Goal: Task Accomplishment & Management: Manage account settings

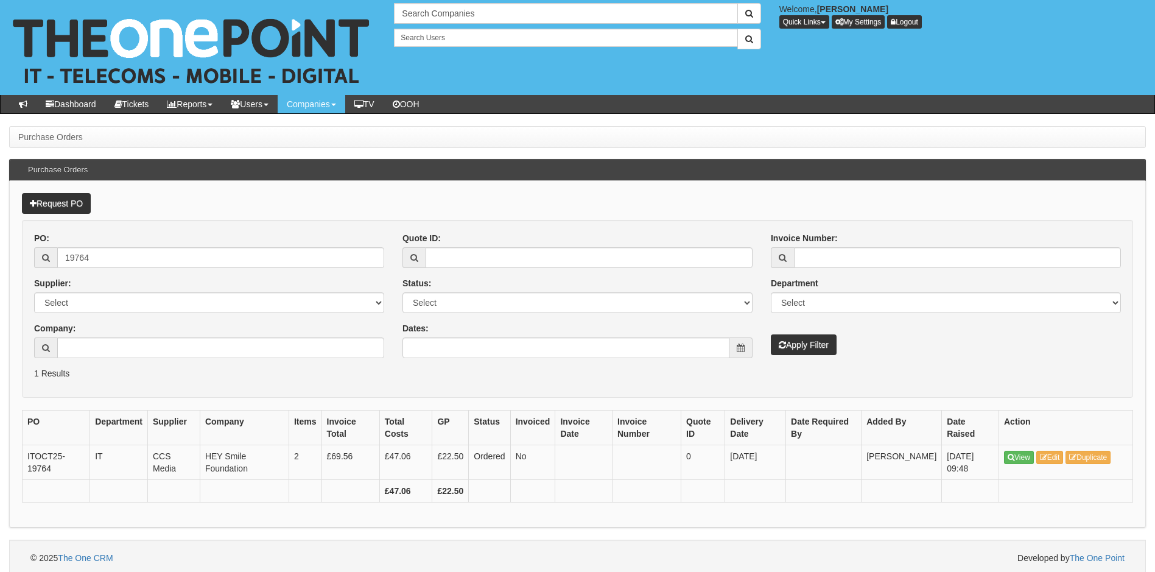
click at [678, 555] on div at bounding box center [577, 558] width 1113 height 12
drag, startPoint x: 126, startPoint y: 258, endPoint x: -34, endPoint y: 262, distance: 160.2
click at [0, 262] on html "× Send Email × Add Appointment × Create Ticket × Create Proactive Activity × Ad…" at bounding box center [577, 288] width 1155 height 576
click at [549, 347] on input "Dates:" at bounding box center [566, 347] width 327 height 21
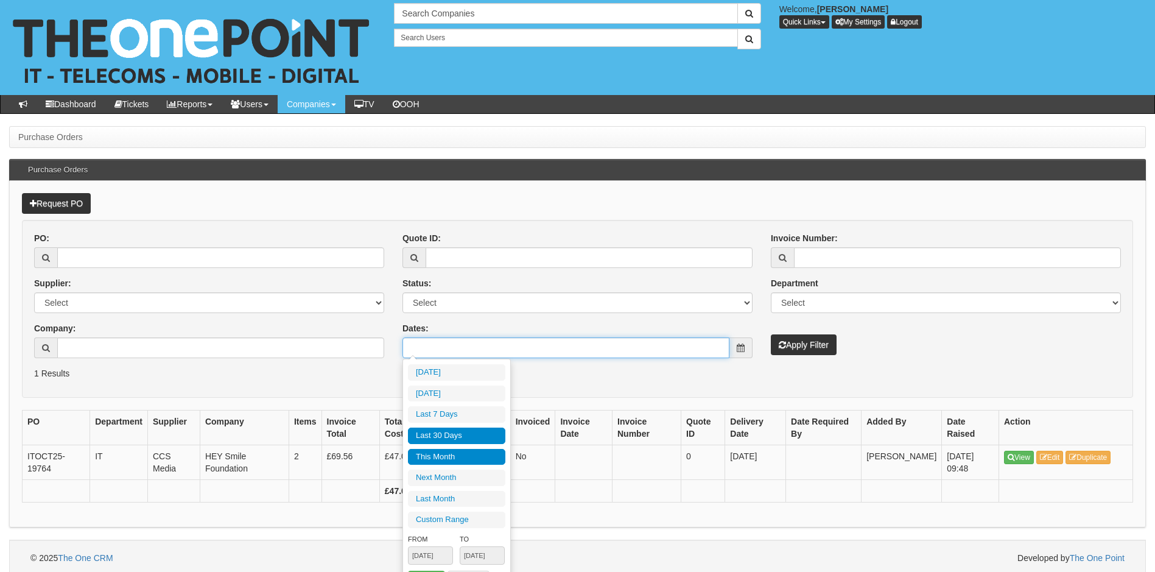
type input "2025-10-01"
type input "2025-10-31"
type input "[DATE]"
click at [465, 434] on li "Last 30 Days" at bounding box center [456, 436] width 97 height 16
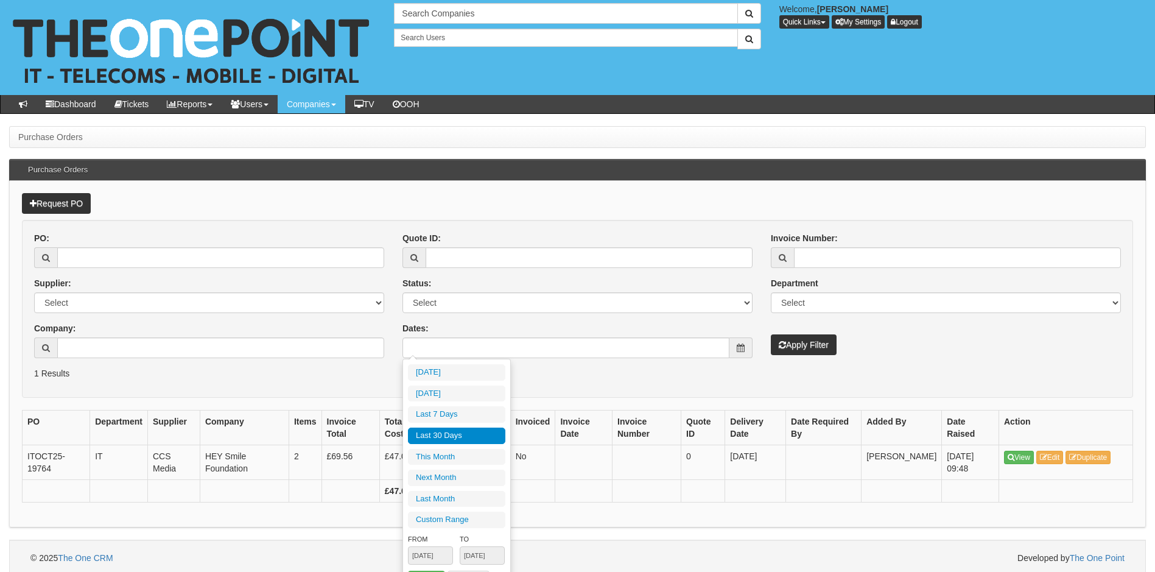
type input "[DATE] - [DATE]"
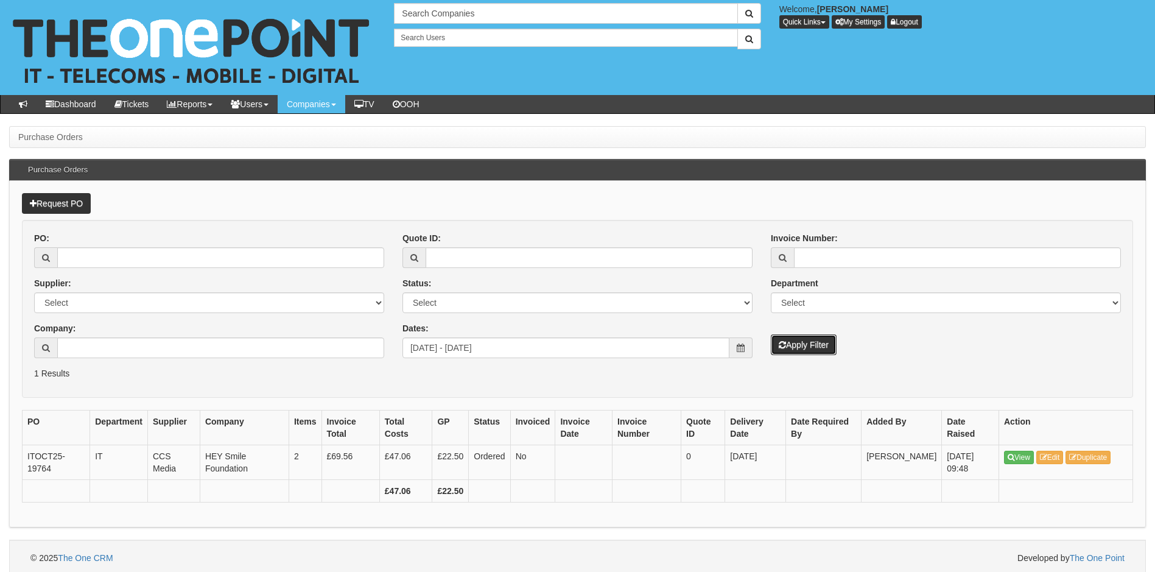
click at [791, 347] on button "Apply Filter" at bounding box center [804, 344] width 66 height 21
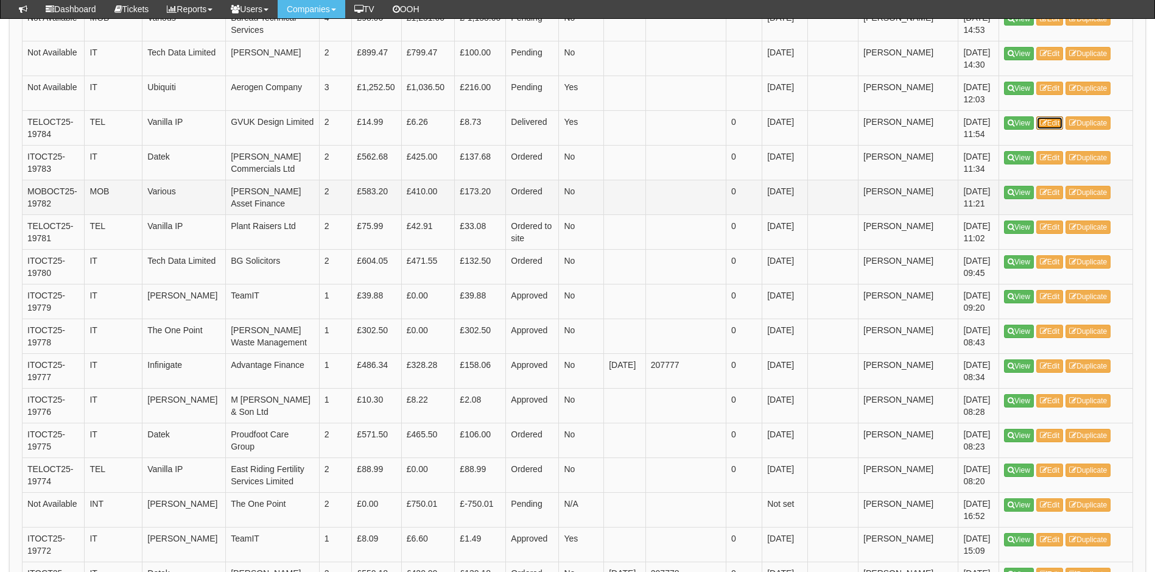
scroll to position [609, 0]
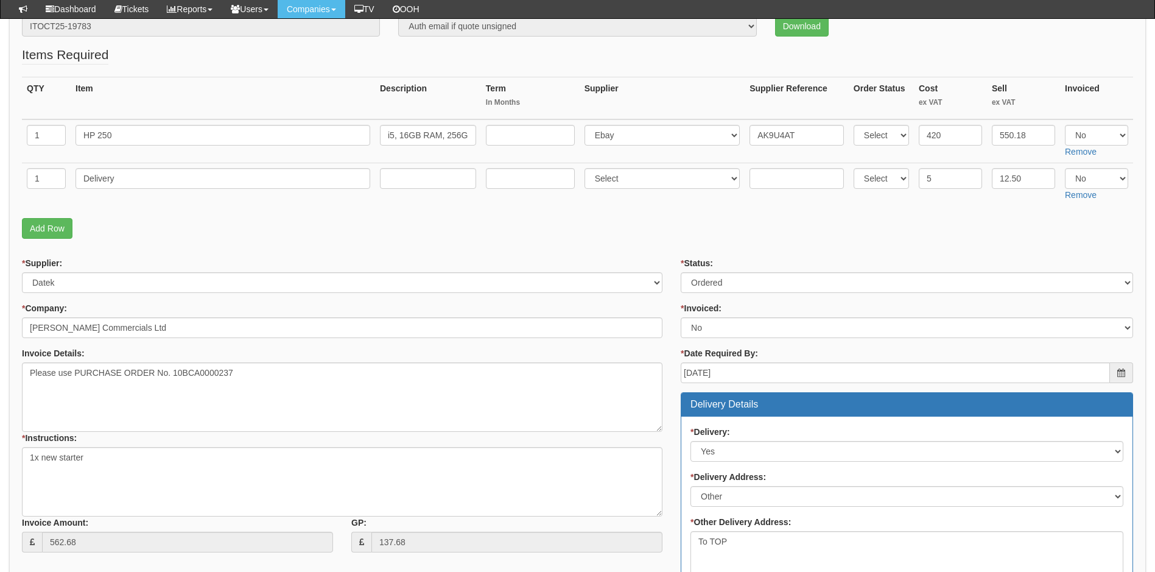
scroll to position [244, 0]
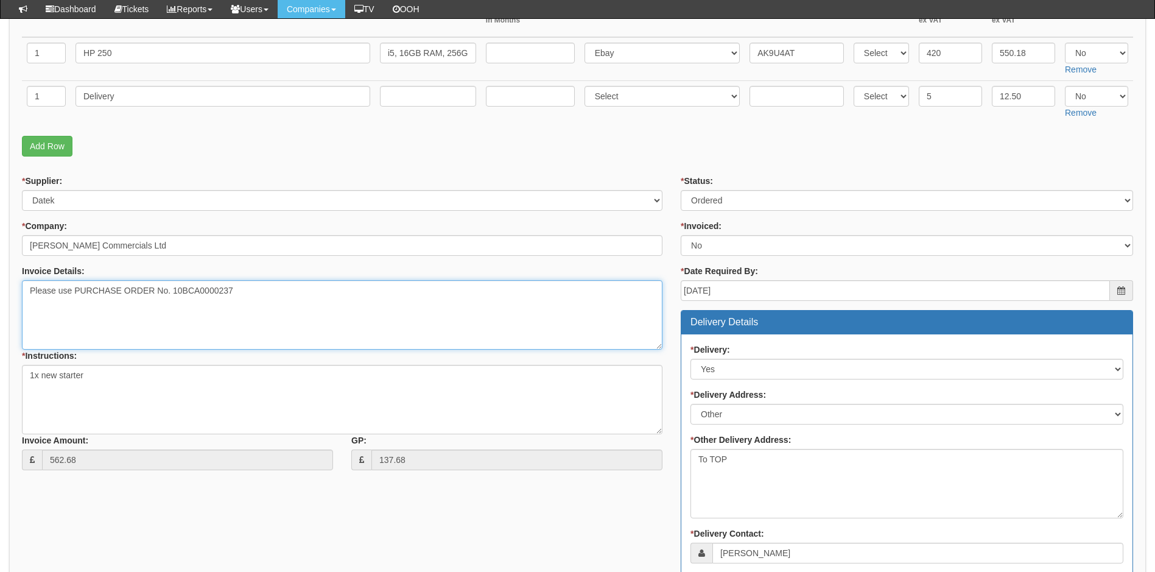
drag, startPoint x: 173, startPoint y: 293, endPoint x: 234, endPoint y: 299, distance: 61.8
click at [234, 299] on textarea "Please use PURCHASE ORDER No. 10BCA0000237" at bounding box center [342, 314] width 641 height 69
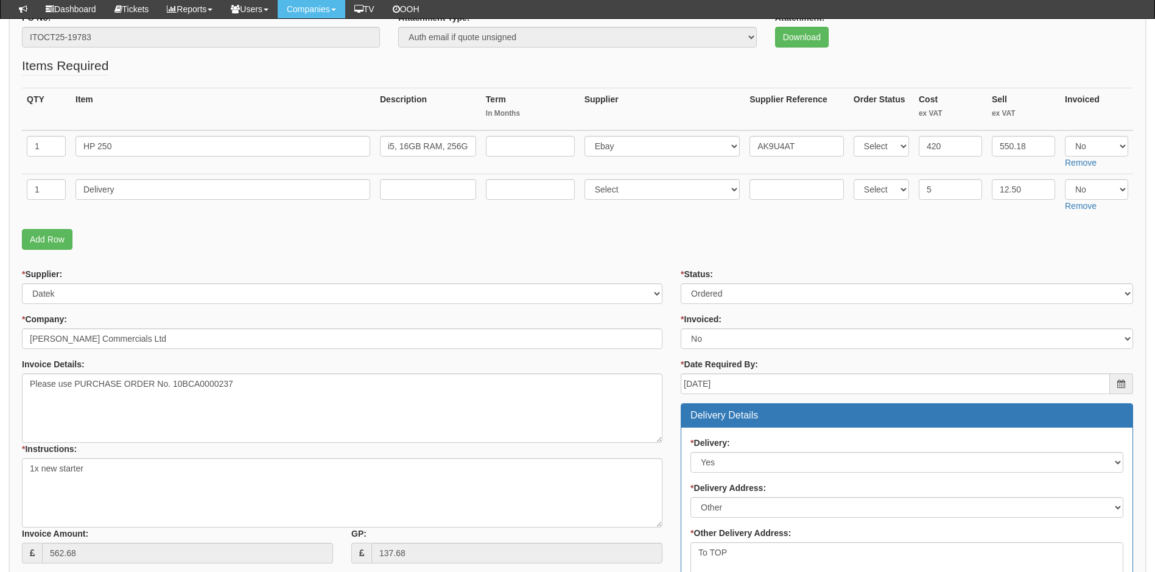
scroll to position [61, 0]
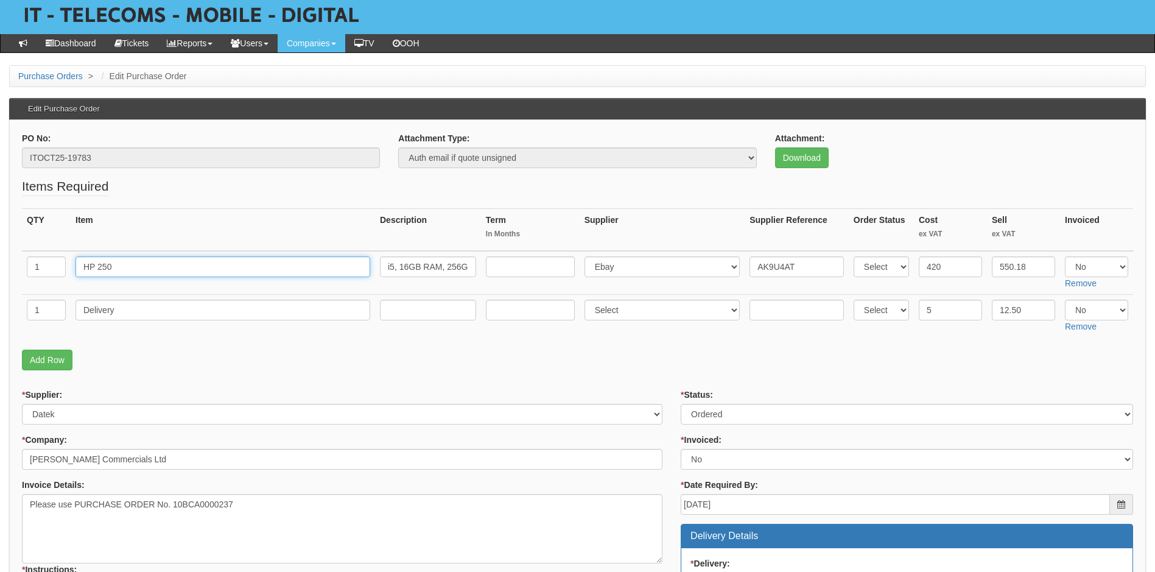
drag, startPoint x: 128, startPoint y: 268, endPoint x: 70, endPoint y: 268, distance: 57.9
click at [70, 268] on tr "1 HP 250 i5, 16GB RAM, 256GB SSD , Windows 11 Pro & 15.6" Screen Select 123 REG…" at bounding box center [578, 273] width 1112 height 44
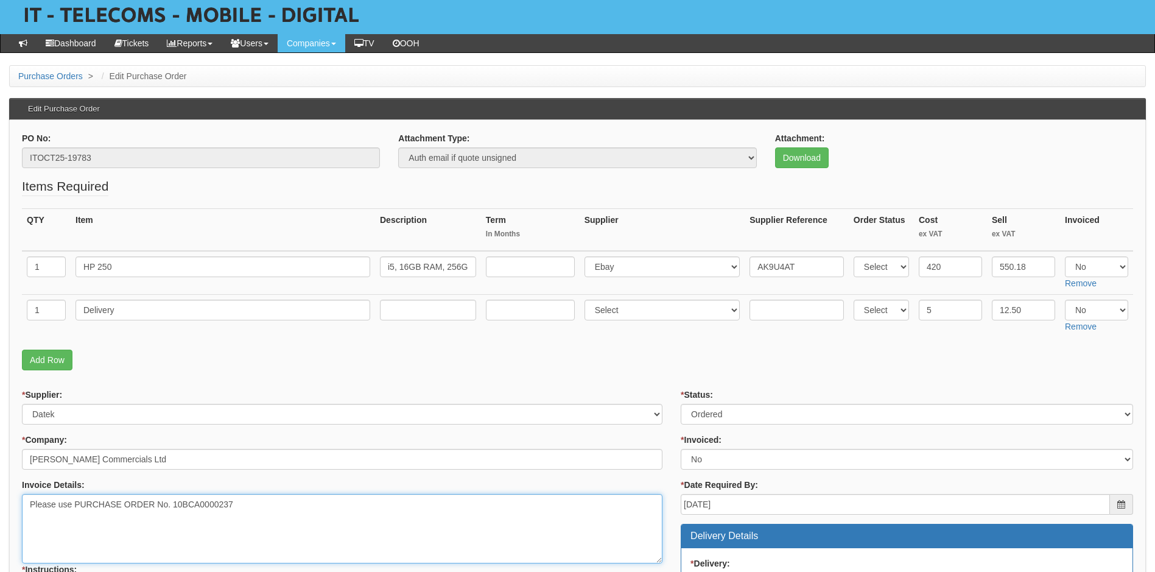
drag, startPoint x: 173, startPoint y: 504, endPoint x: 234, endPoint y: 508, distance: 61.7
click at [234, 508] on textarea "Please use PURCHASE ORDER No. 10BCA0000237" at bounding box center [342, 528] width 641 height 69
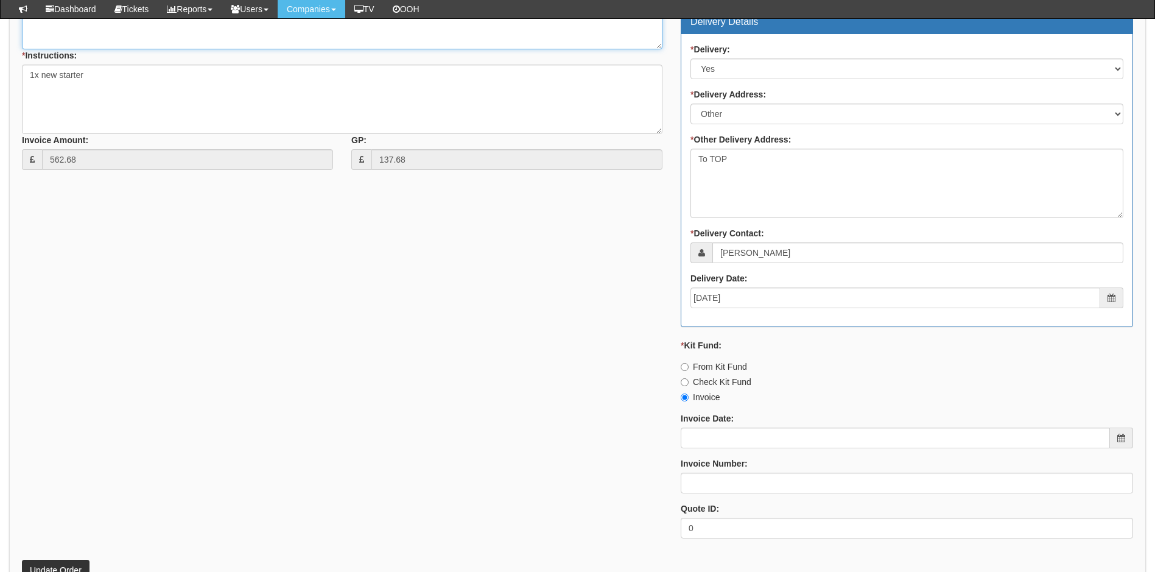
scroll to position [548, 0]
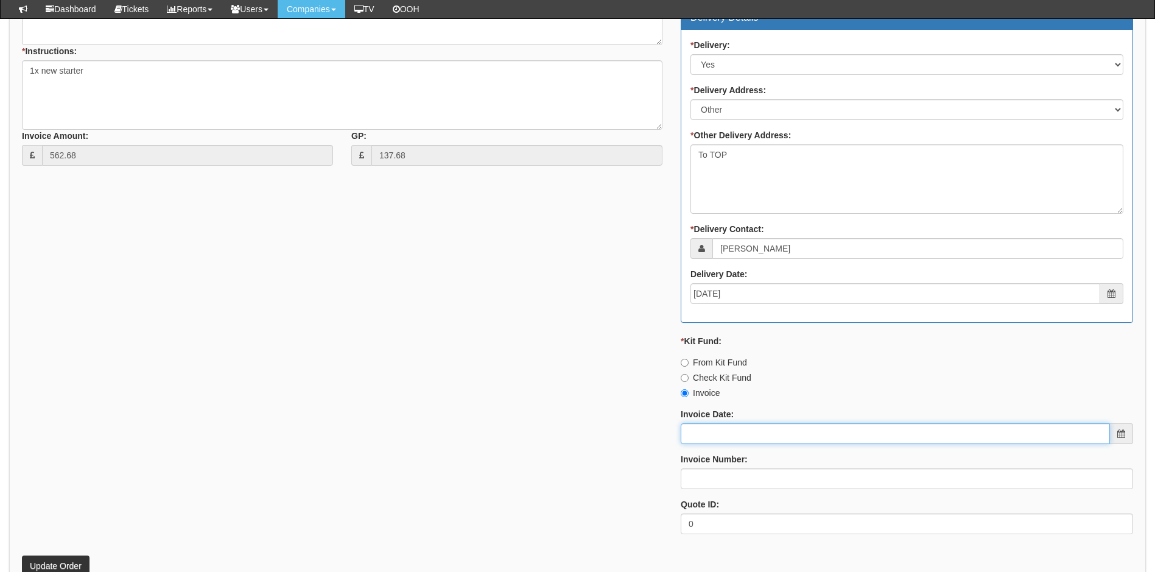
click at [786, 437] on input "Invoice Date:" at bounding box center [895, 433] width 429 height 21
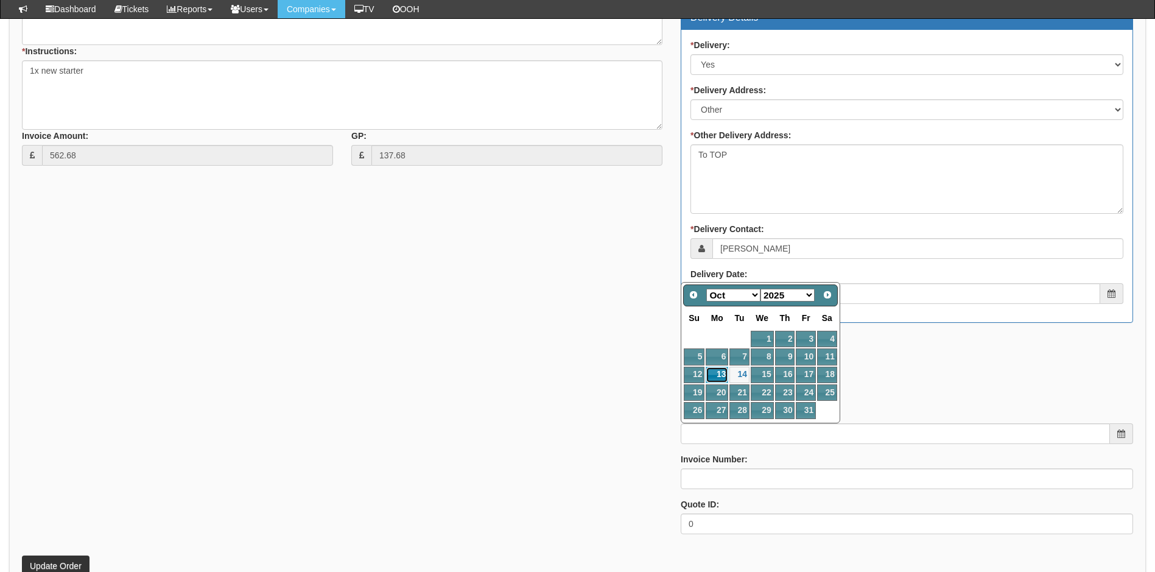
click at [717, 376] on link "13" at bounding box center [717, 375] width 23 height 16
type input "[DATE]"
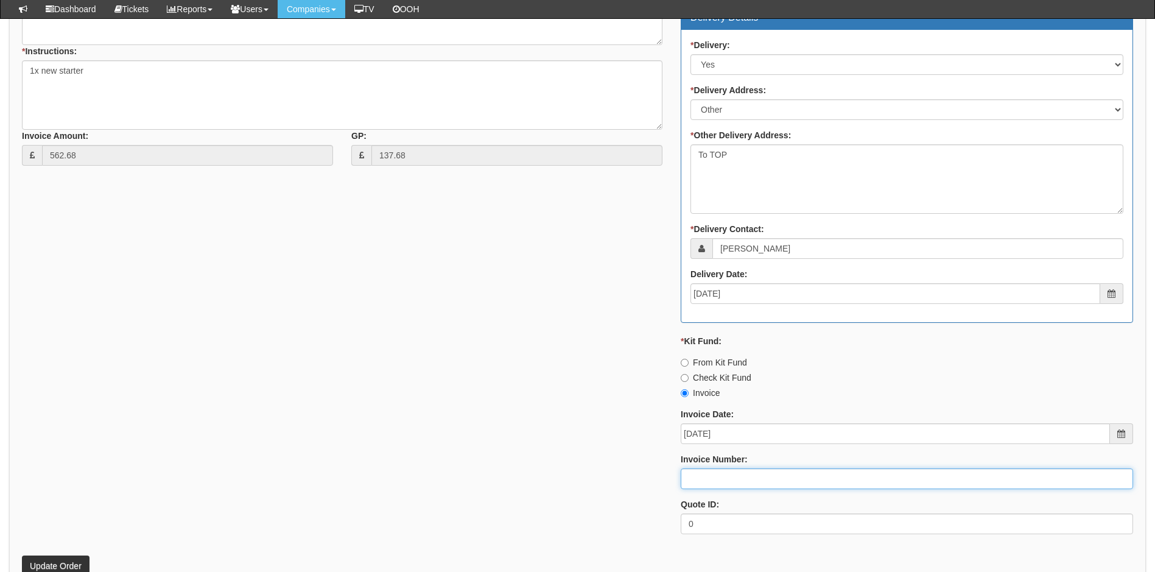
click at [720, 475] on input "Invoice Number:" at bounding box center [907, 478] width 453 height 21
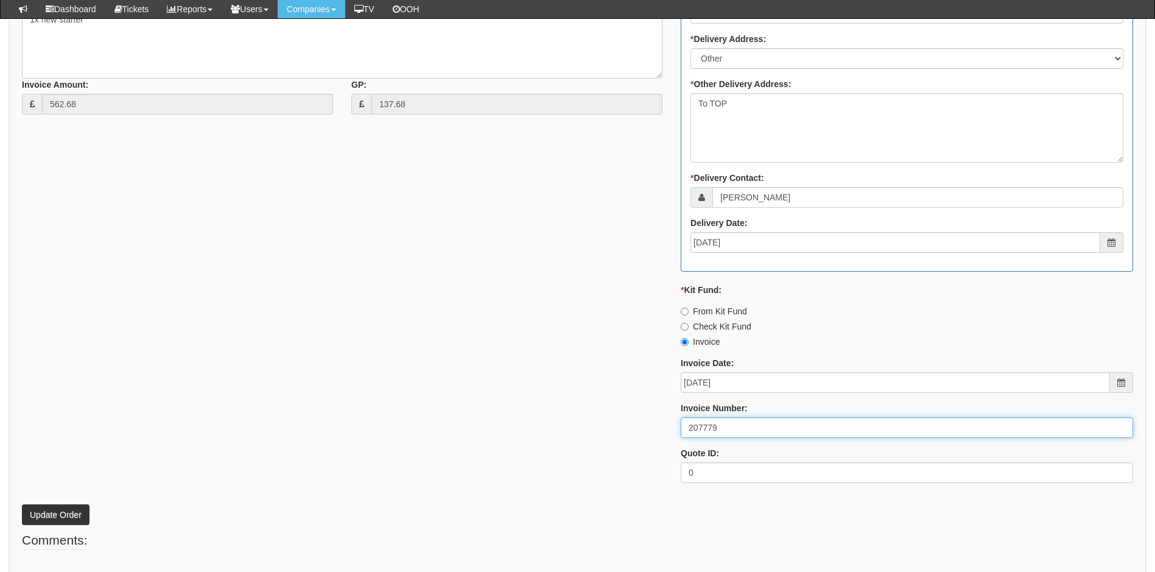
scroll to position [651, 0]
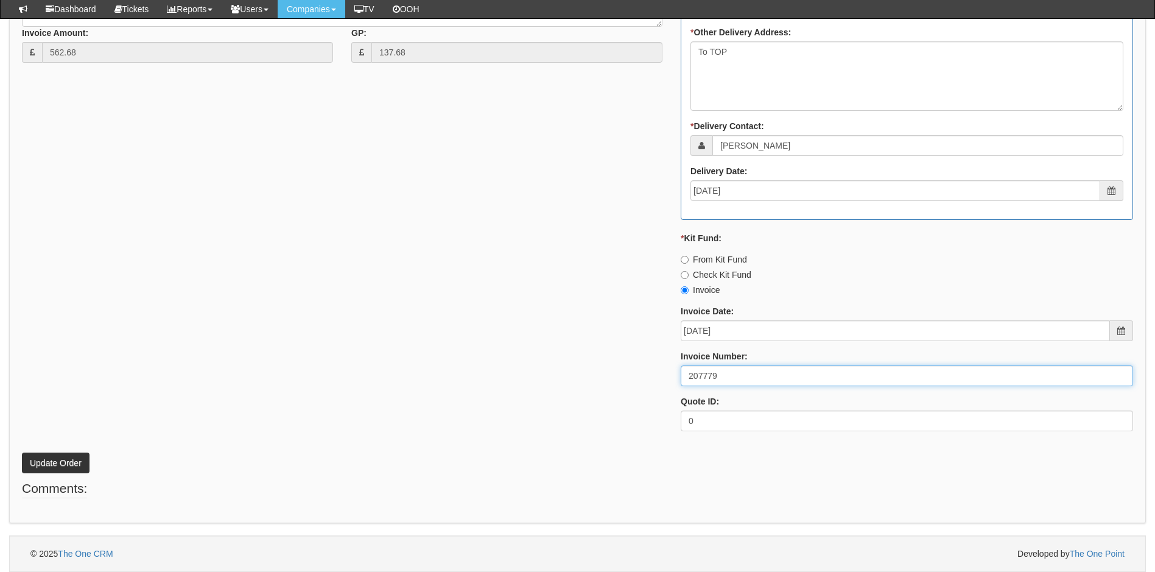
type input "207779"
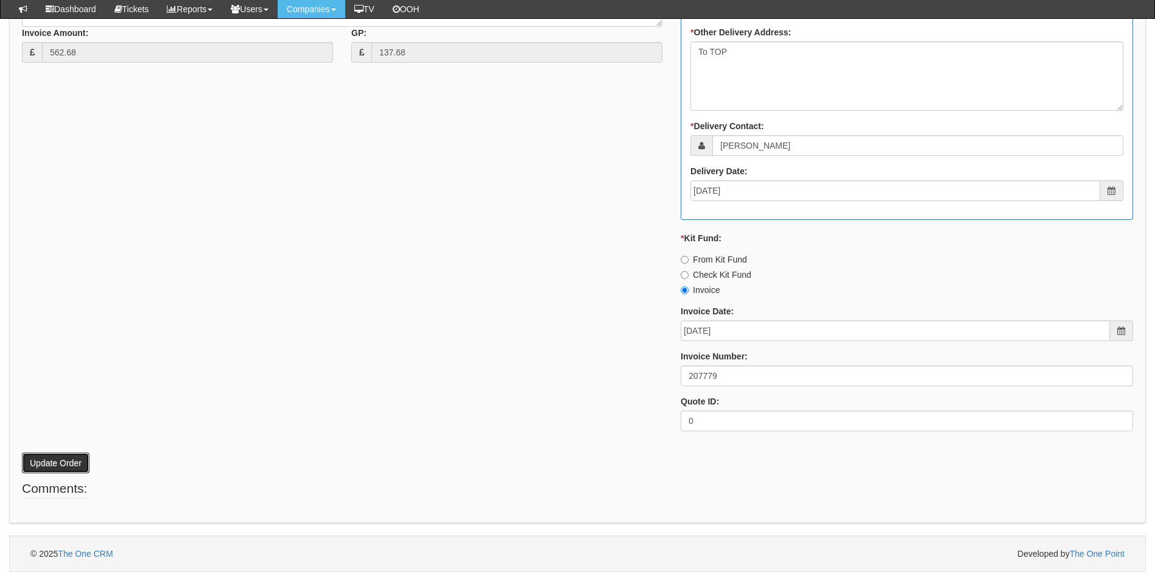
click at [61, 459] on button "Update Order" at bounding box center [56, 463] width 68 height 21
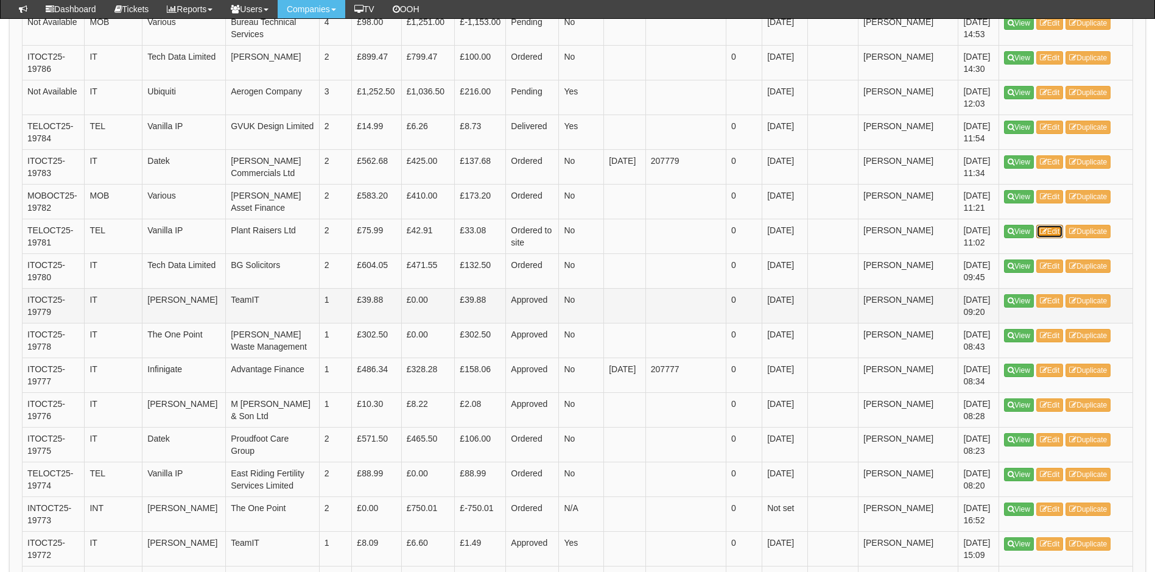
scroll to position [579, 0]
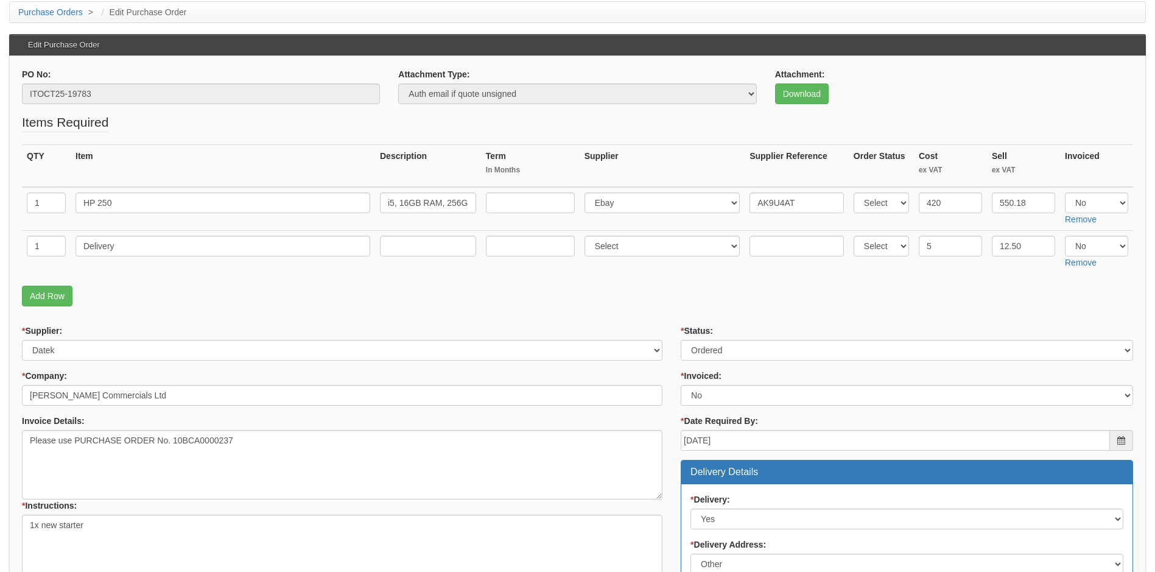
scroll to position [61, 0]
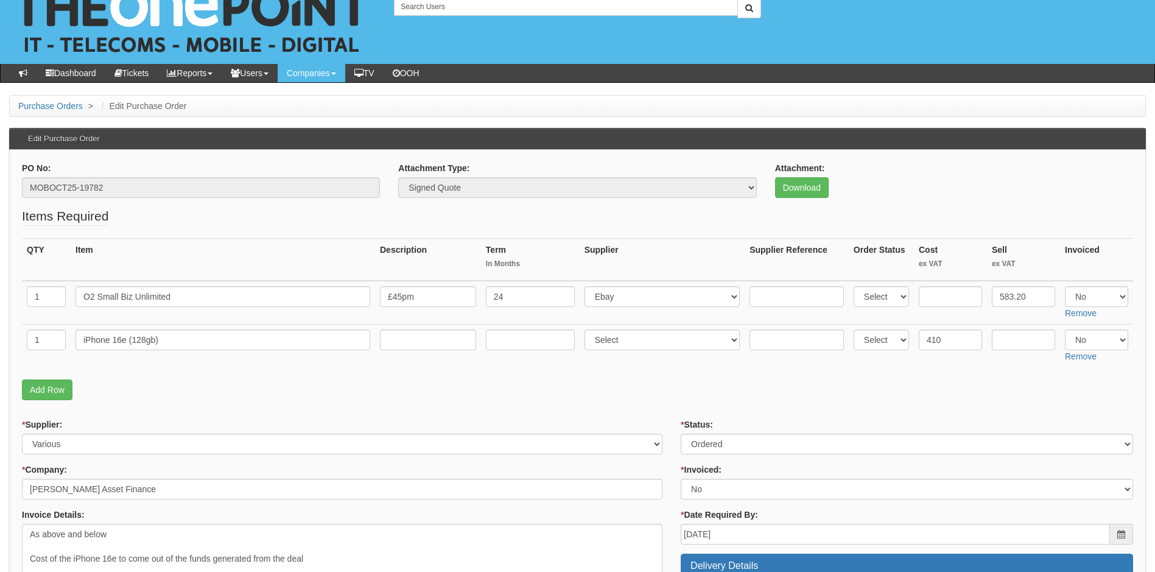
scroll to position [61, 0]
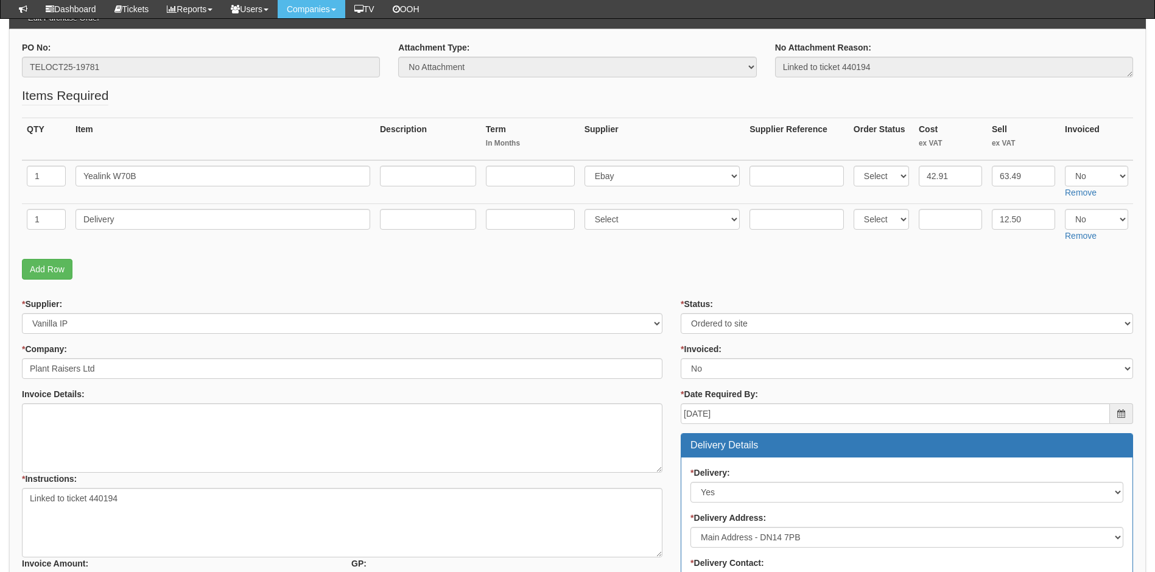
scroll to position [122, 0]
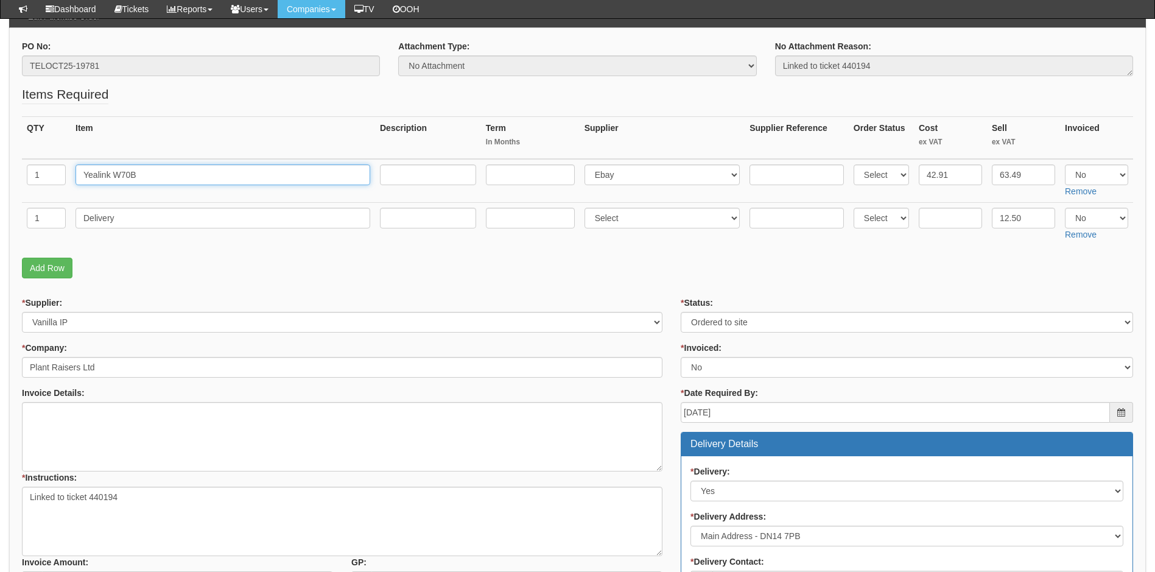
drag, startPoint x: 155, startPoint y: 174, endPoint x: 79, endPoint y: 167, distance: 76.4
click at [79, 167] on input "Yealink W70B" at bounding box center [223, 174] width 295 height 21
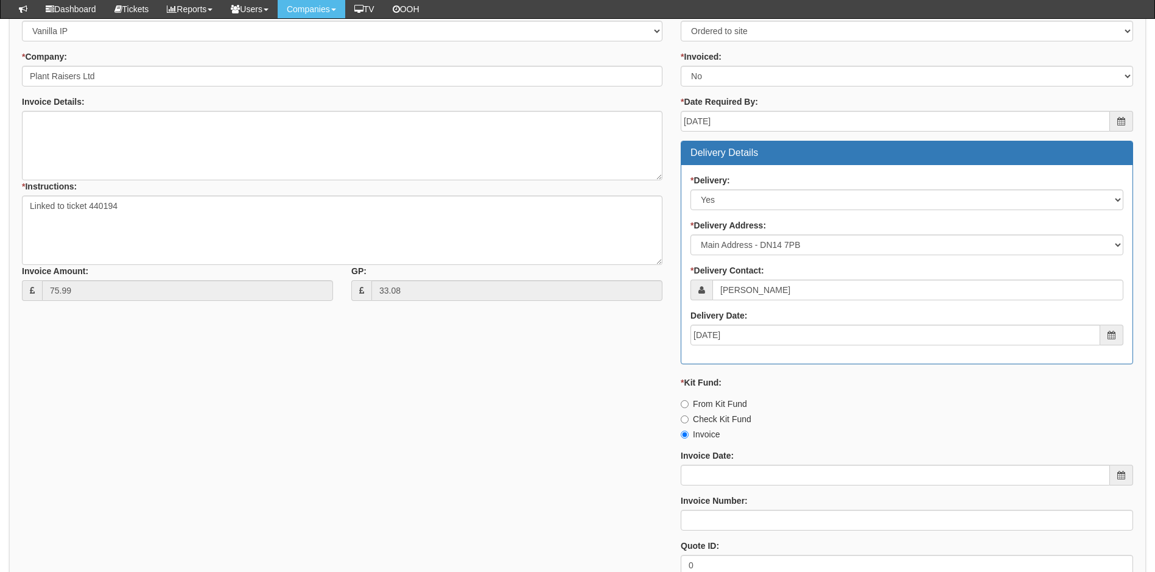
scroll to position [548, 0]
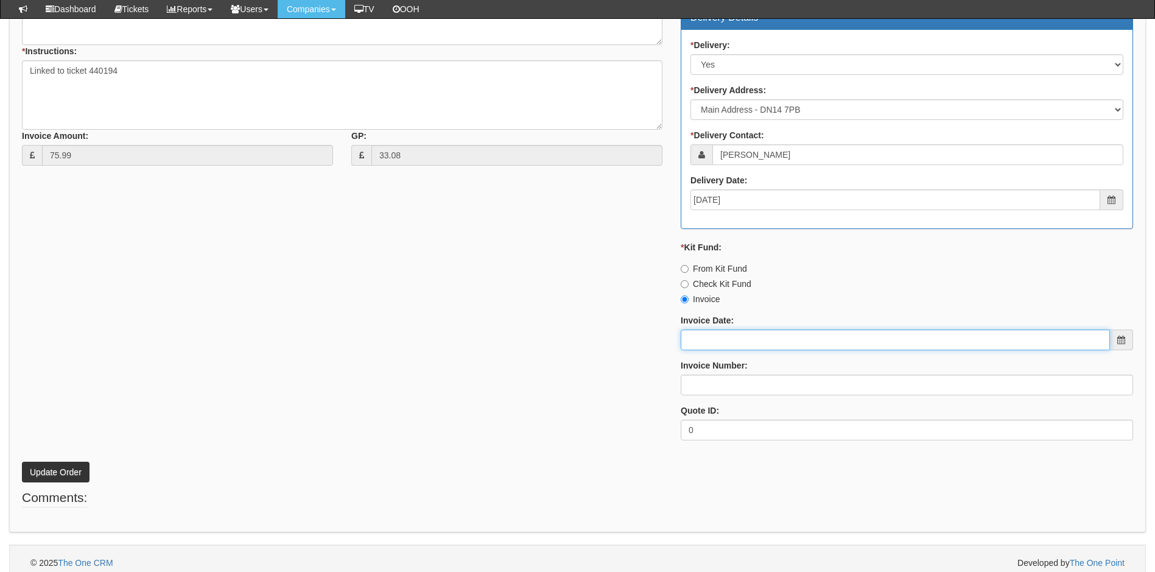
drag, startPoint x: 755, startPoint y: 336, endPoint x: 760, endPoint y: 347, distance: 11.4
click at [755, 336] on input "Invoice Date:" at bounding box center [895, 340] width 429 height 21
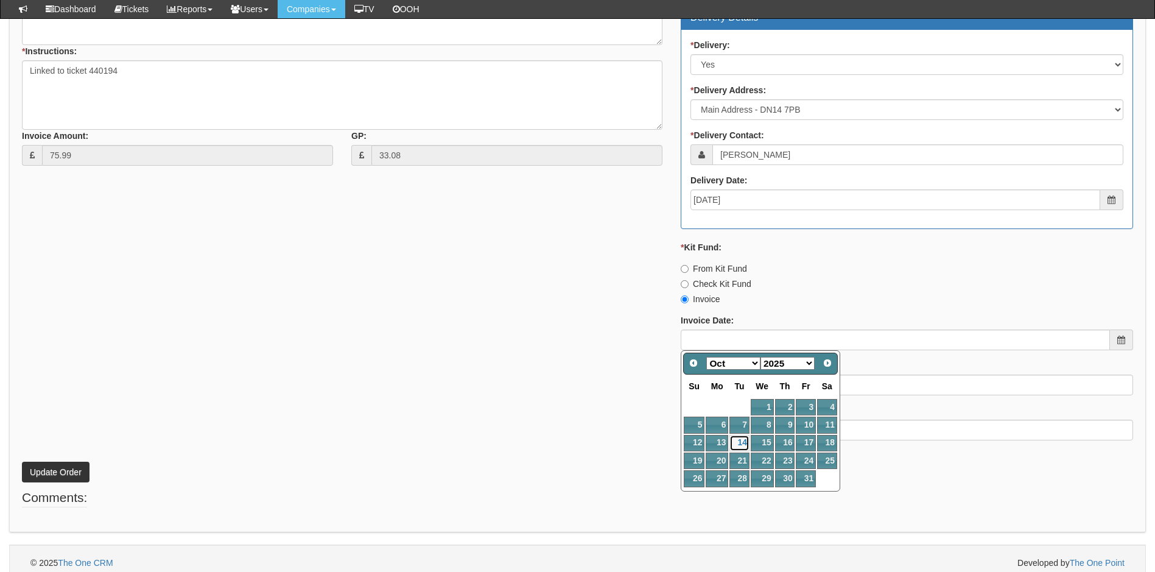
click at [744, 439] on link "14" at bounding box center [739, 443] width 19 height 16
type input "[DATE]"
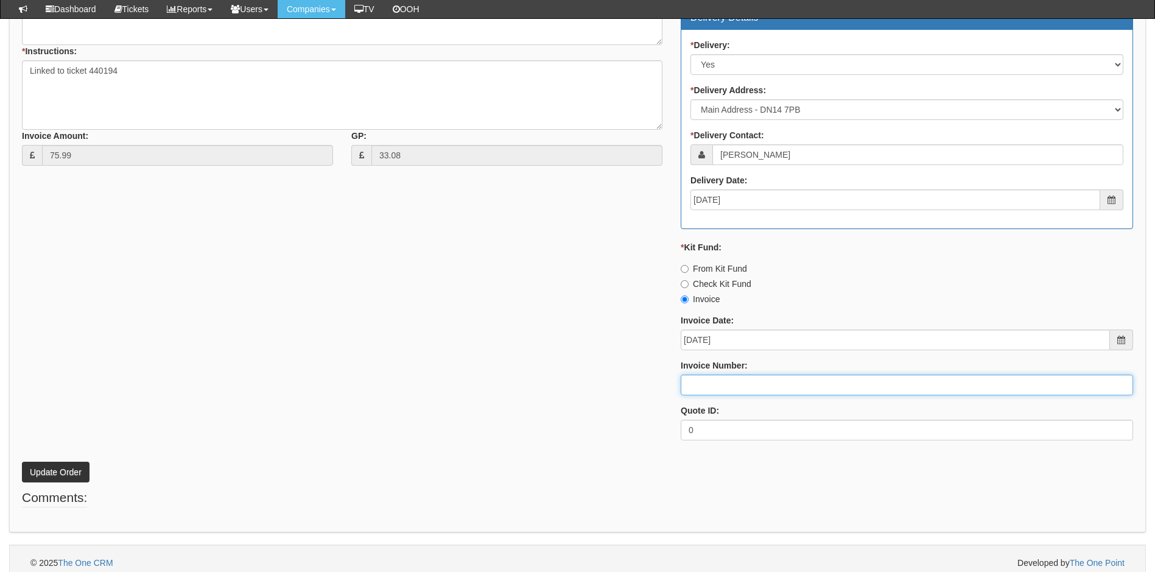
click at [738, 385] on input "Invoice Number:" at bounding box center [907, 385] width 453 height 21
type input "207780"
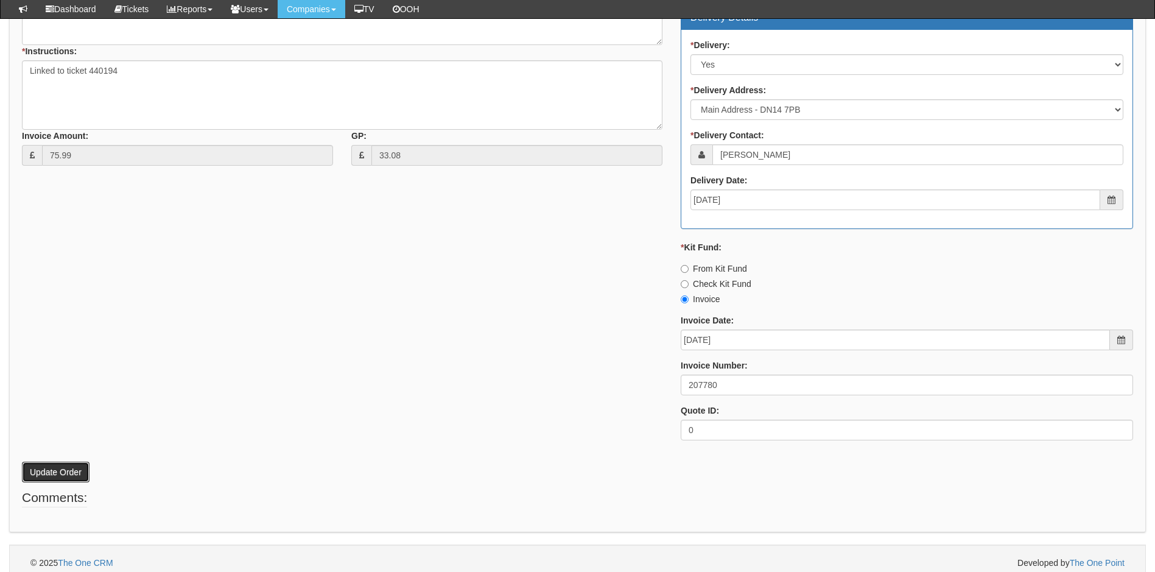
click at [42, 470] on button "Update Order" at bounding box center [56, 472] width 68 height 21
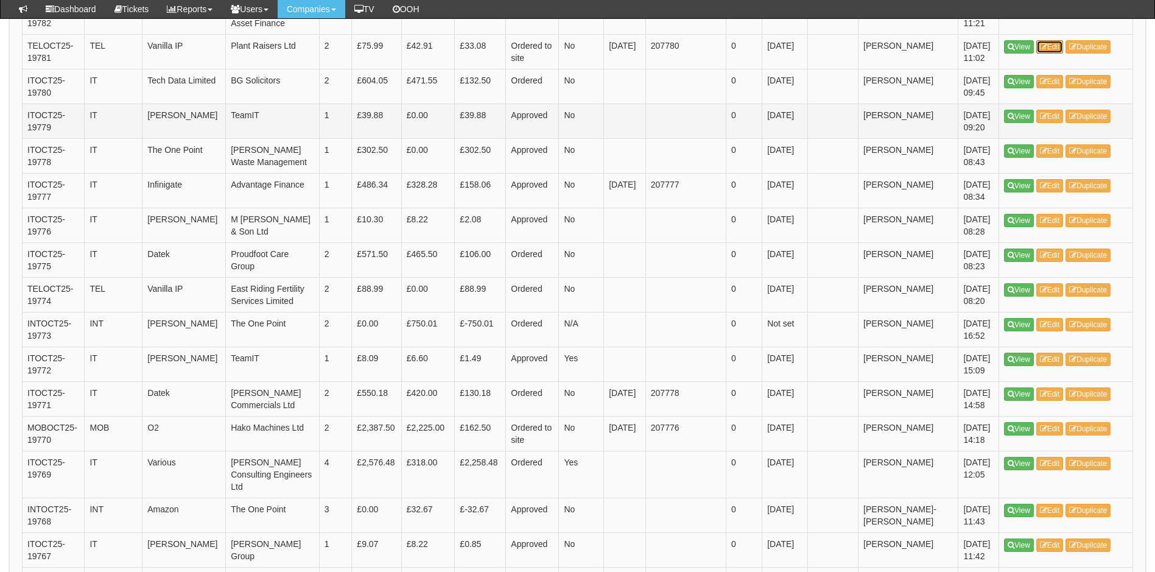
scroll to position [787, 0]
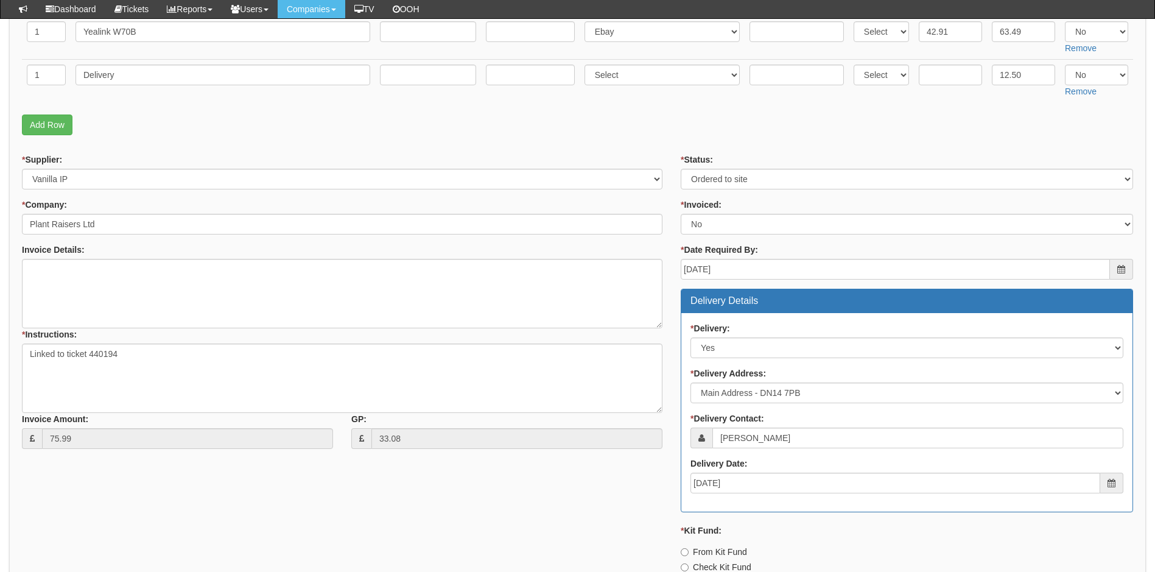
scroll to position [244, 0]
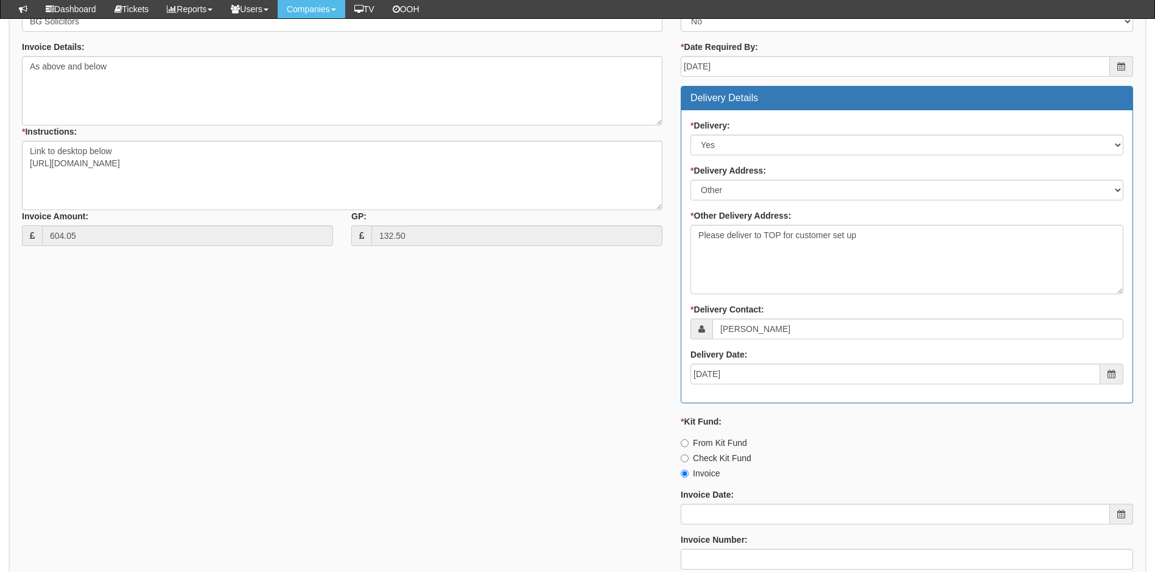
scroll to position [468, 0]
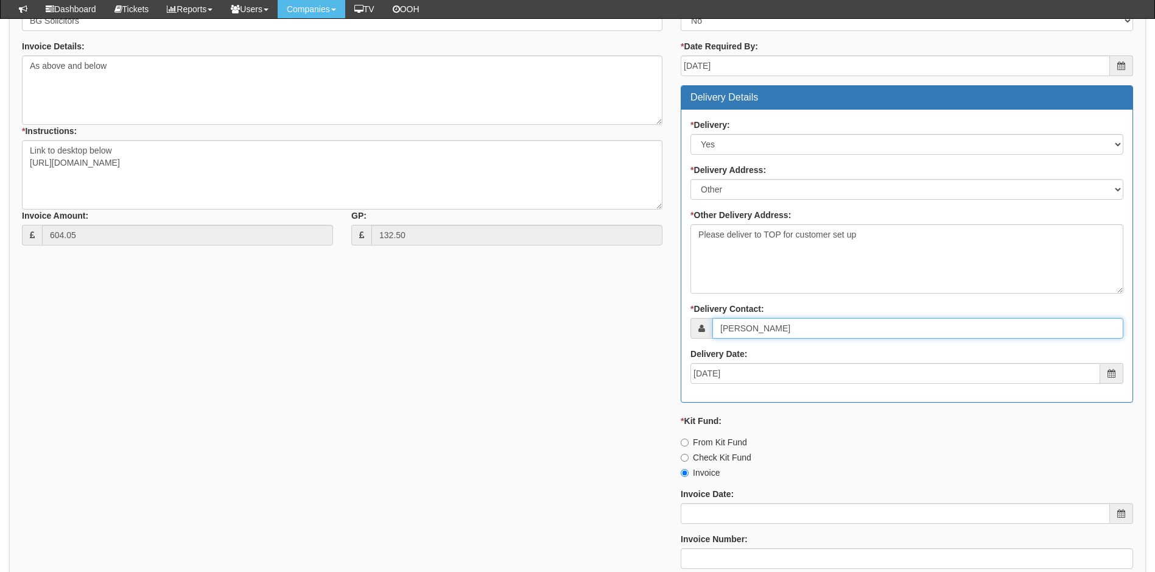
drag, startPoint x: 774, startPoint y: 331, endPoint x: 703, endPoint y: 326, distance: 70.8
click at [703, 326] on div "Rachel Ross" at bounding box center [907, 328] width 433 height 21
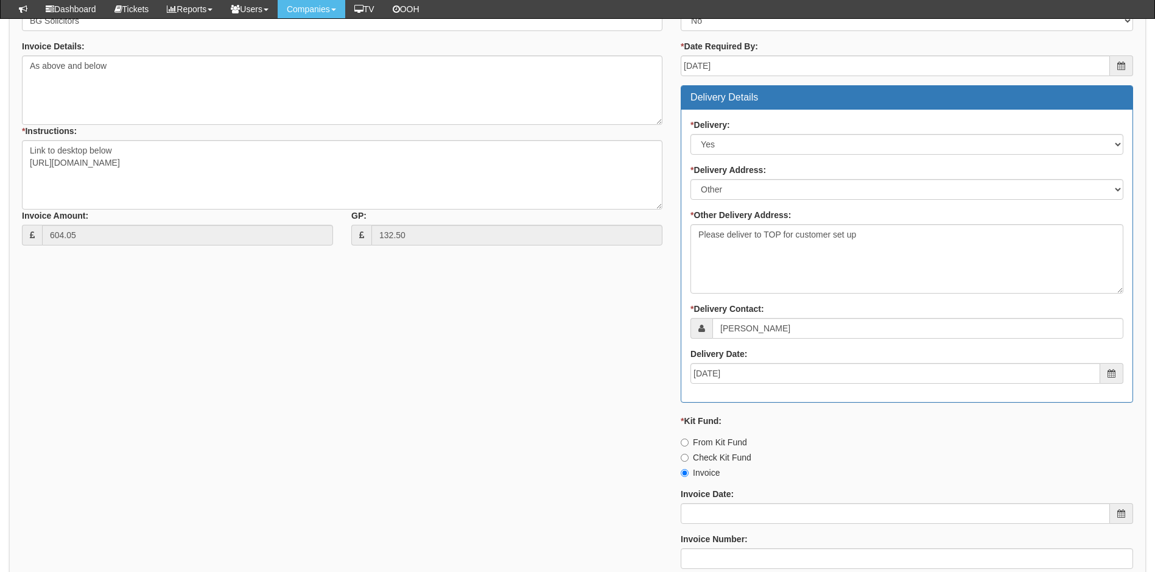
click at [548, 340] on div "* Supplier: Select 123 REG.co.uk 1Password 3 4Gon AA Jones Electric Ltd Abzorb …" at bounding box center [578, 286] width 1130 height 673
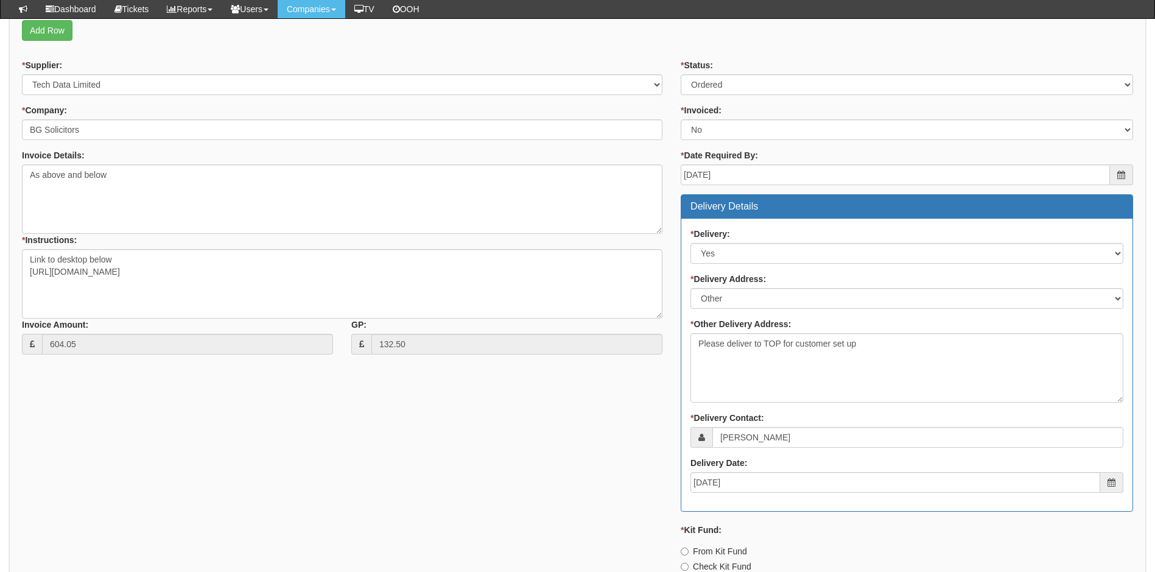
scroll to position [225, 0]
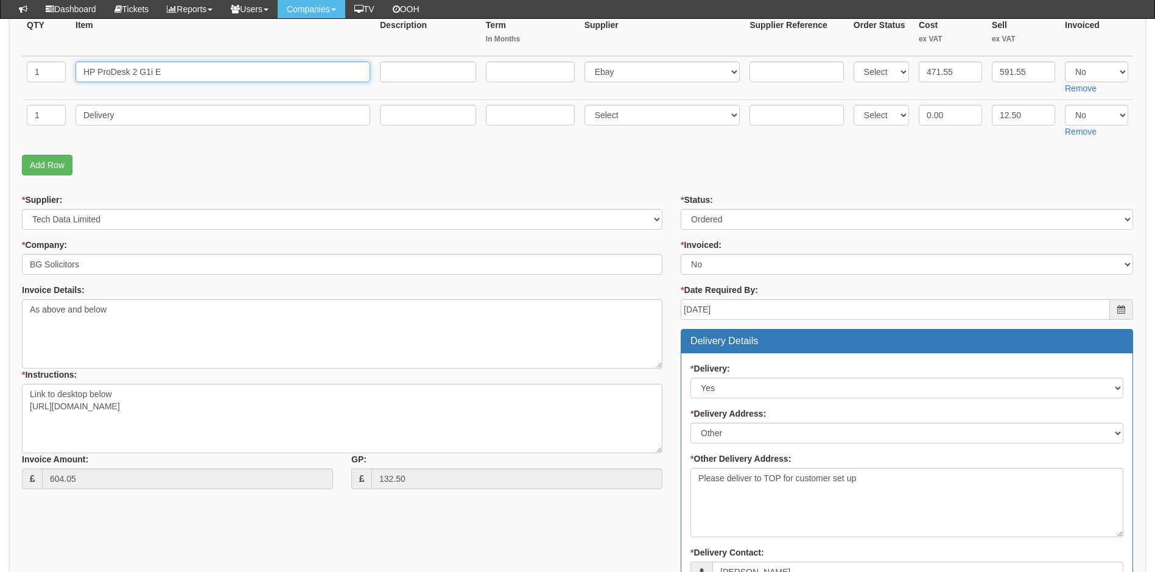
drag, startPoint x: 121, startPoint y: 71, endPoint x: 50, endPoint y: 72, distance: 71.3
click at [50, 72] on tr "1 HP ProDesk 2 G1i E Select 123 REG.co.uk 1Password 3 4Gon AA Jones Electric Lt…" at bounding box center [578, 78] width 1112 height 44
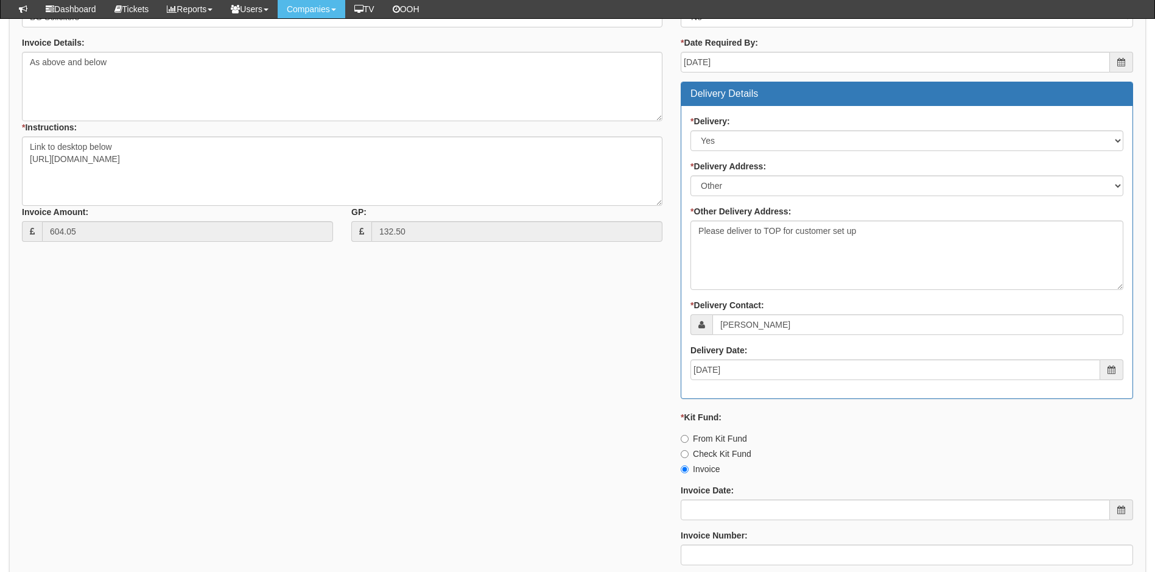
scroll to position [651, 0]
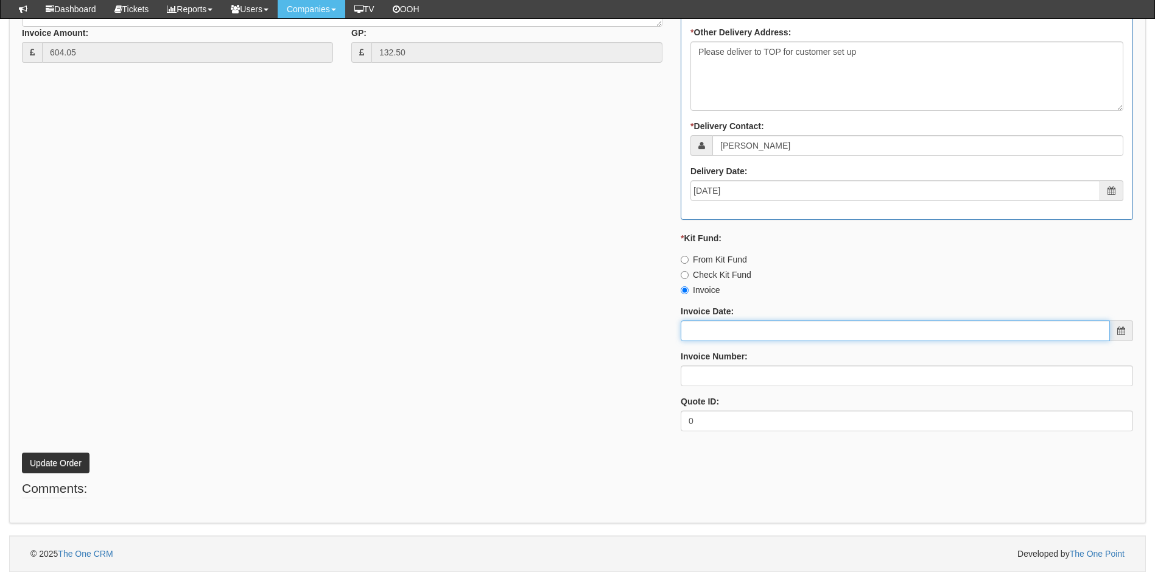
drag, startPoint x: 747, startPoint y: 325, endPoint x: 753, endPoint y: 331, distance: 9.1
click at [747, 325] on input "Invoice Date:" at bounding box center [895, 330] width 429 height 21
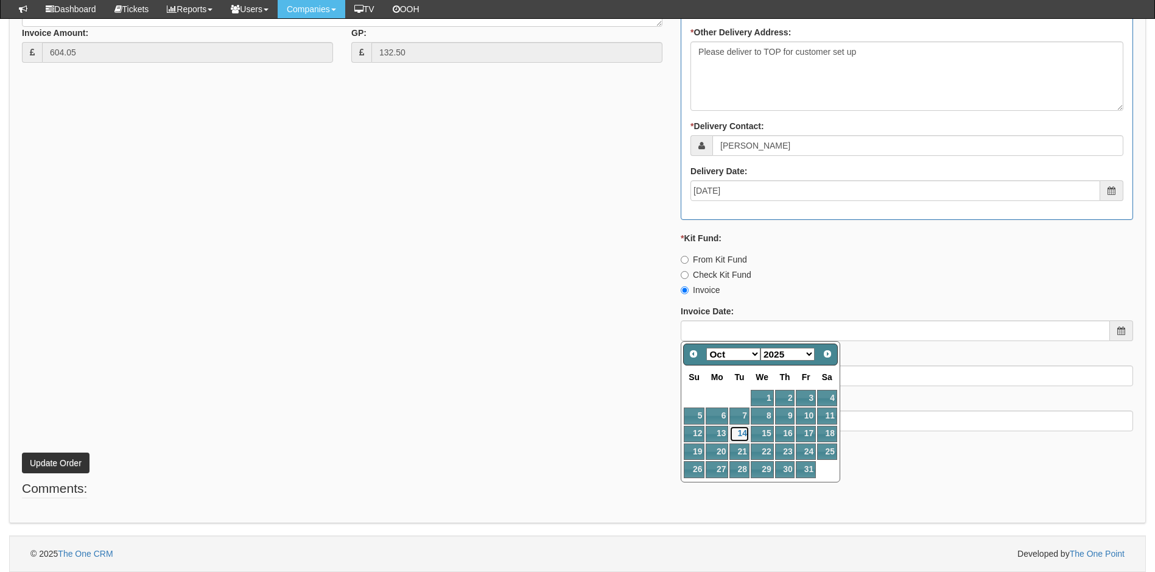
click at [743, 429] on link "14" at bounding box center [739, 434] width 19 height 16
type input "[DATE]"
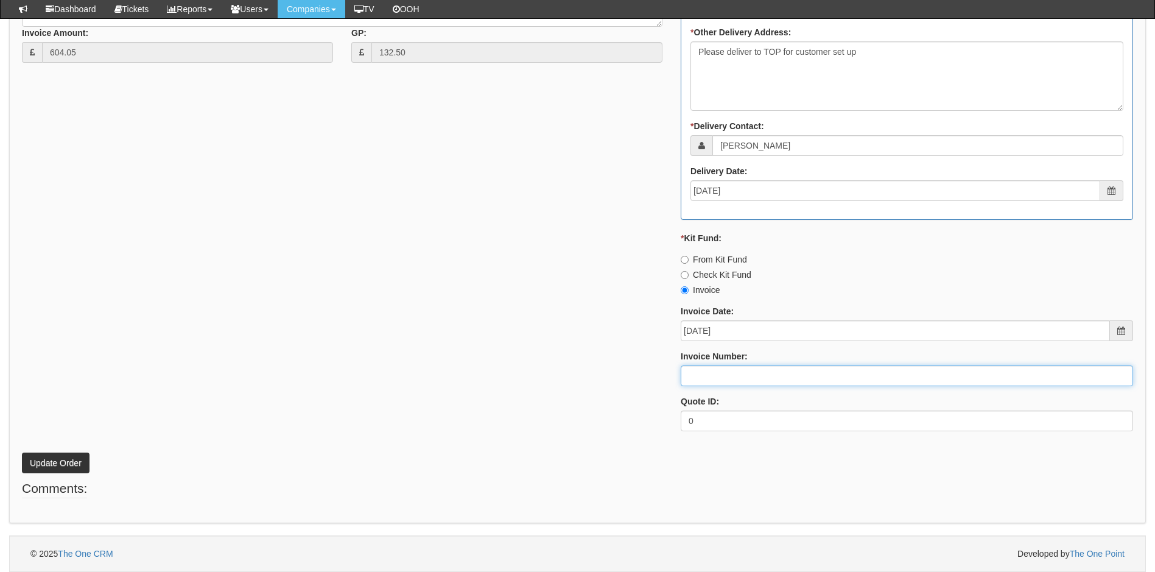
click at [736, 375] on input "Invoice Number:" at bounding box center [907, 375] width 453 height 21
type input "207781"
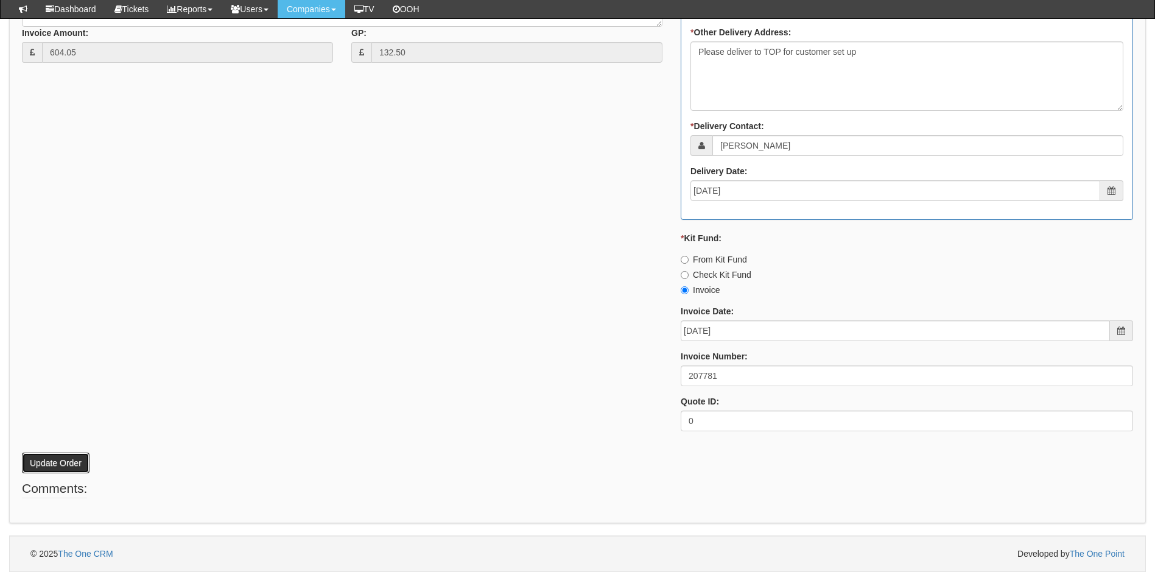
click at [51, 460] on button "Update Order" at bounding box center [56, 463] width 68 height 21
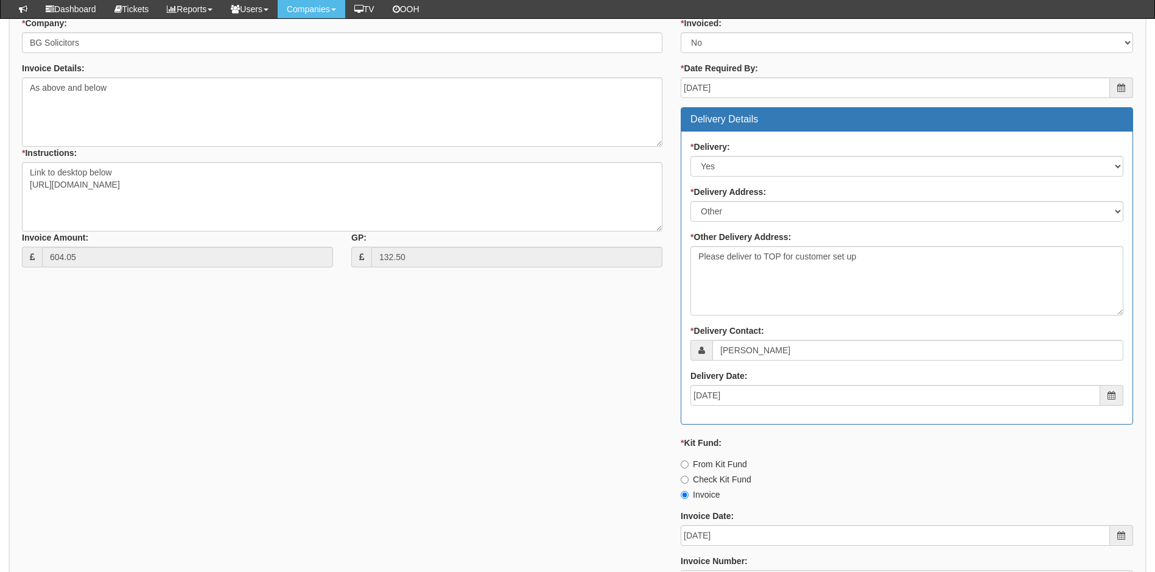
scroll to position [407, 0]
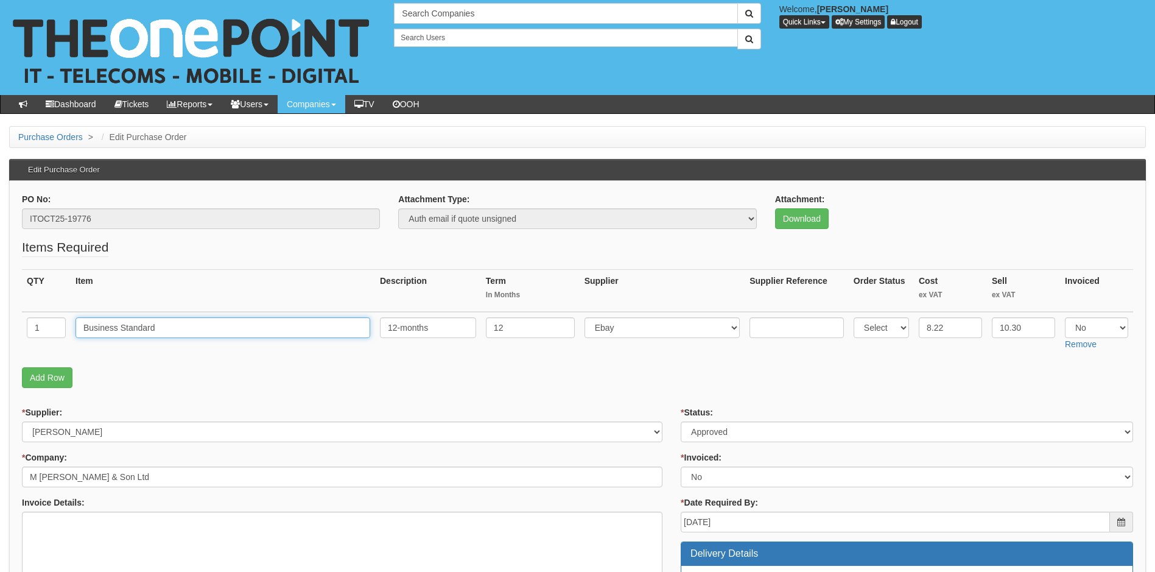
drag, startPoint x: 149, startPoint y: 326, endPoint x: 65, endPoint y: 326, distance: 84.1
click at [65, 326] on tr "1 Business Standard 12-months 12 Select 123 [DOMAIN_NAME] 1Password 3 4Gon [PER…" at bounding box center [578, 333] width 1112 height 43
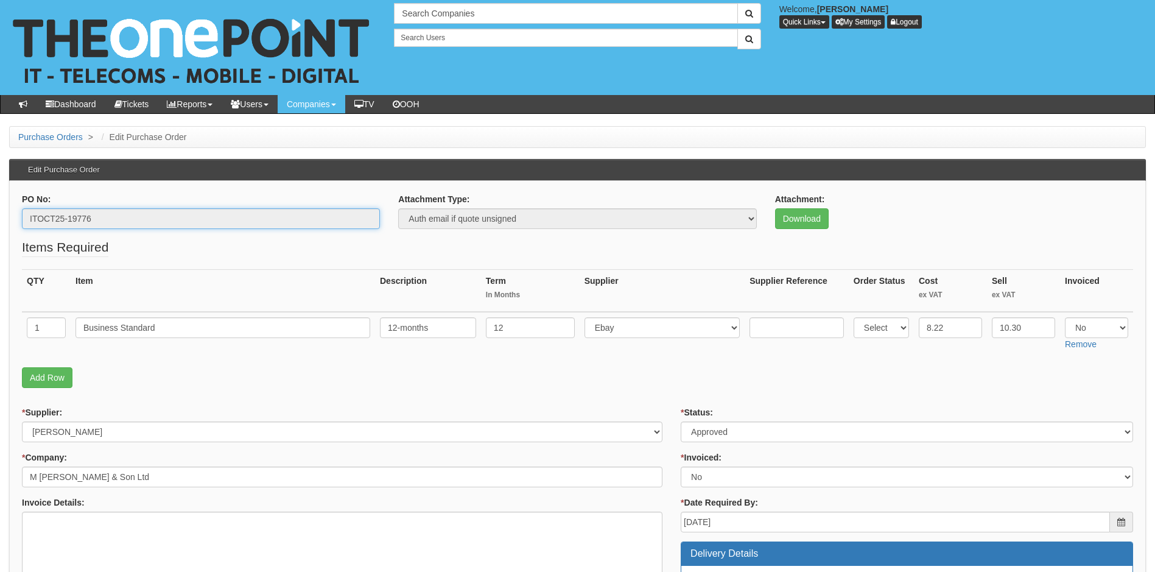
drag, startPoint x: 132, startPoint y: 223, endPoint x: 11, endPoint y: 223, distance: 121.2
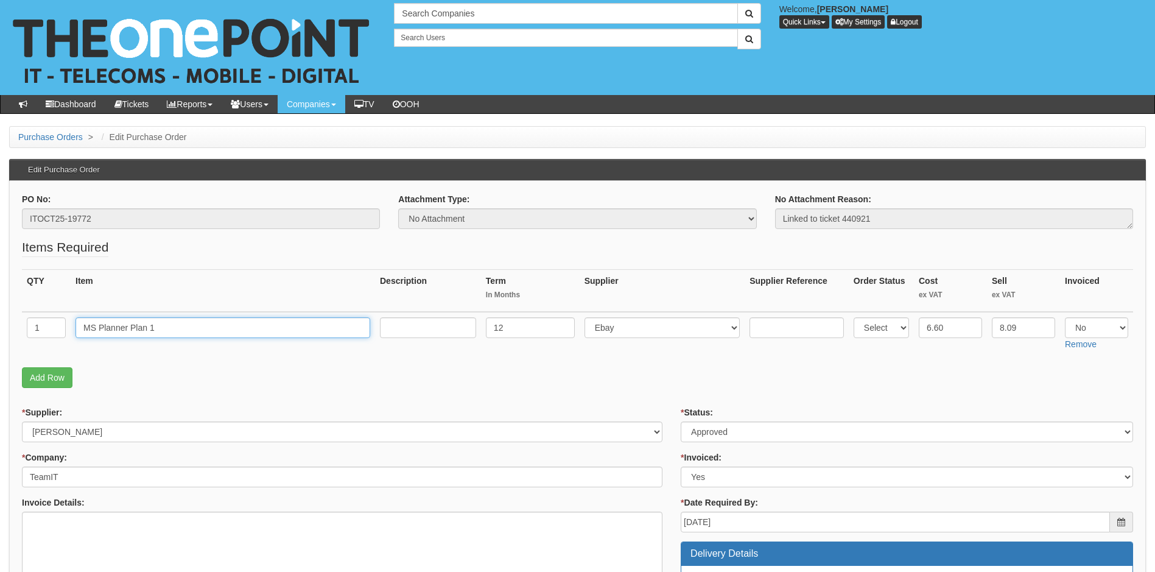
drag, startPoint x: 157, startPoint y: 324, endPoint x: 40, endPoint y: 327, distance: 117.0
click at [40, 327] on tr "1 MS Planner Plan 1 12 Select 123 REG.co.uk 1Password 3 4Gon AA Jones Electric …" at bounding box center [578, 333] width 1112 height 43
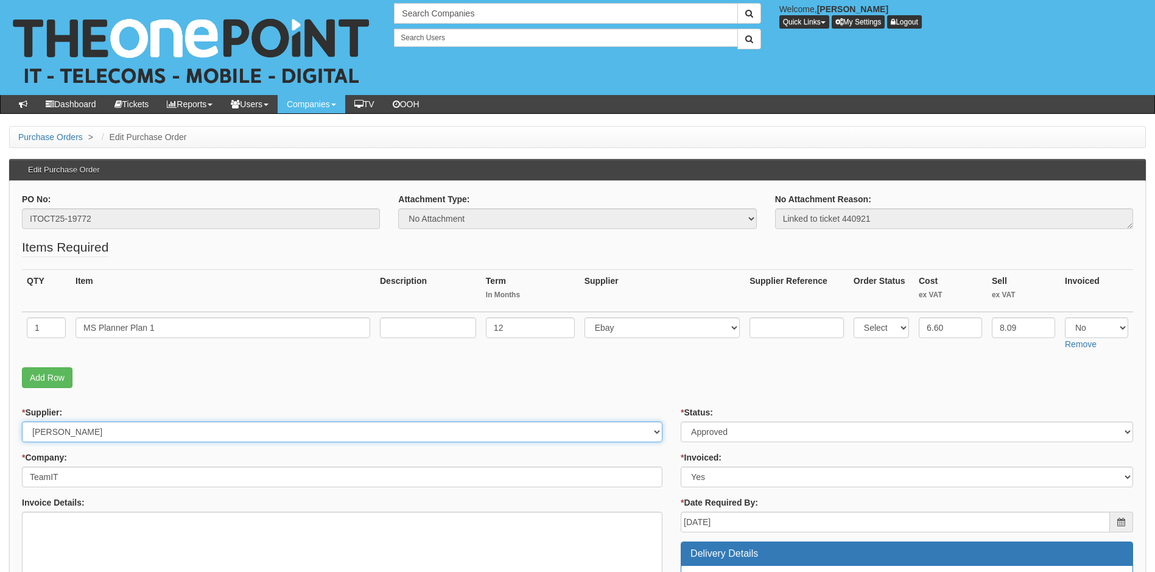
click at [487, 442] on select "Select 123 REG.co.uk 1Password 3 4Gon AA Jones Electric Ltd Abzorb Access Group…" at bounding box center [342, 431] width 641 height 21
click at [488, 512] on textarea "Invoice Details:" at bounding box center [342, 546] width 641 height 69
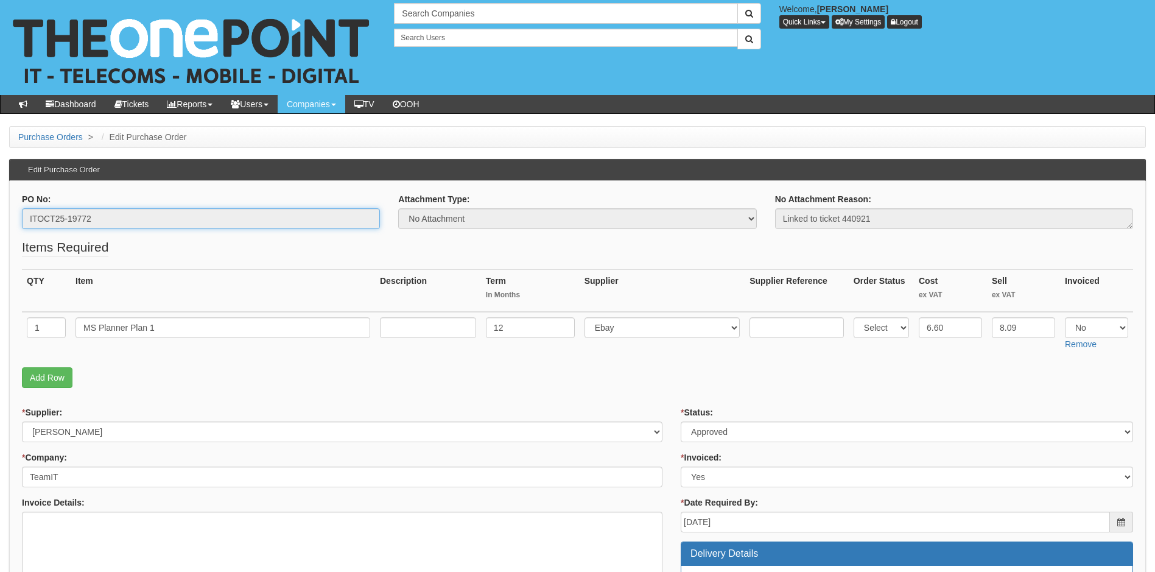
drag, startPoint x: 99, startPoint y: 220, endPoint x: -29, endPoint y: 220, distance: 127.9
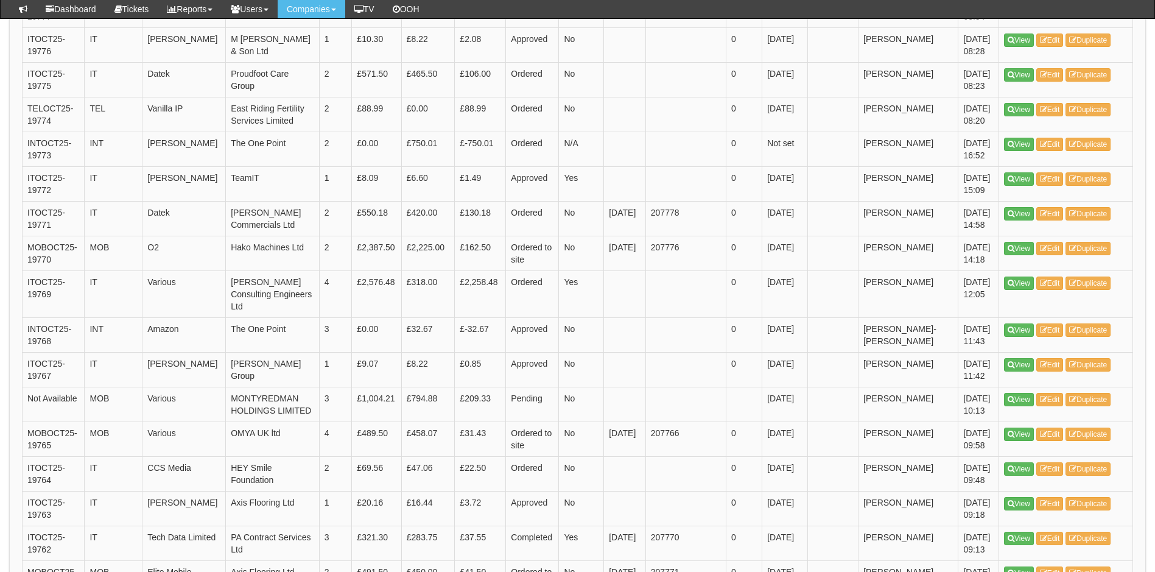
scroll to position [1001, 0]
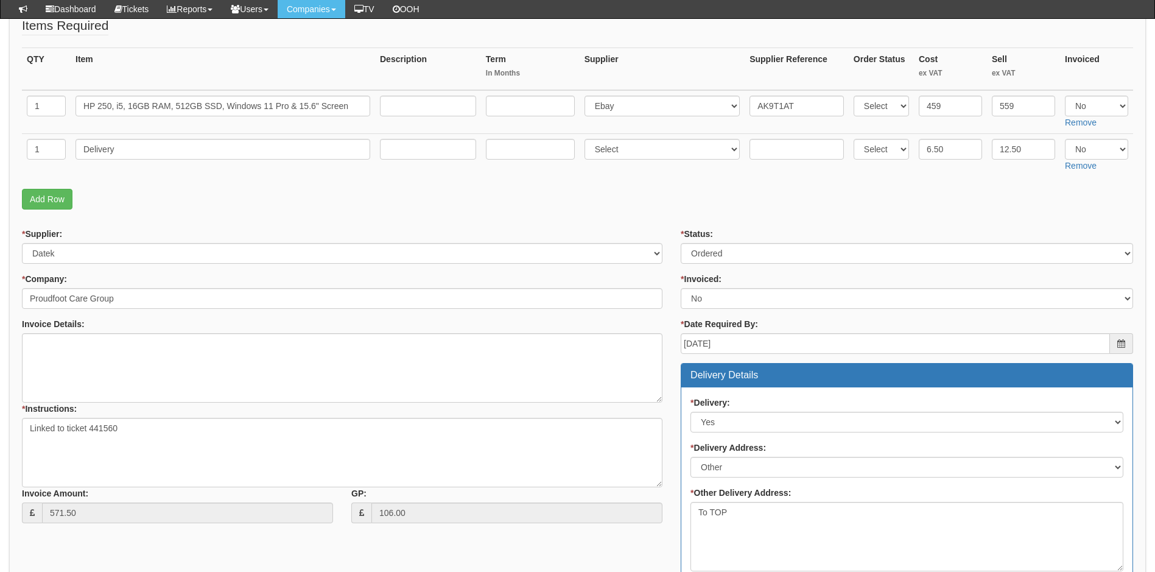
scroll to position [244, 0]
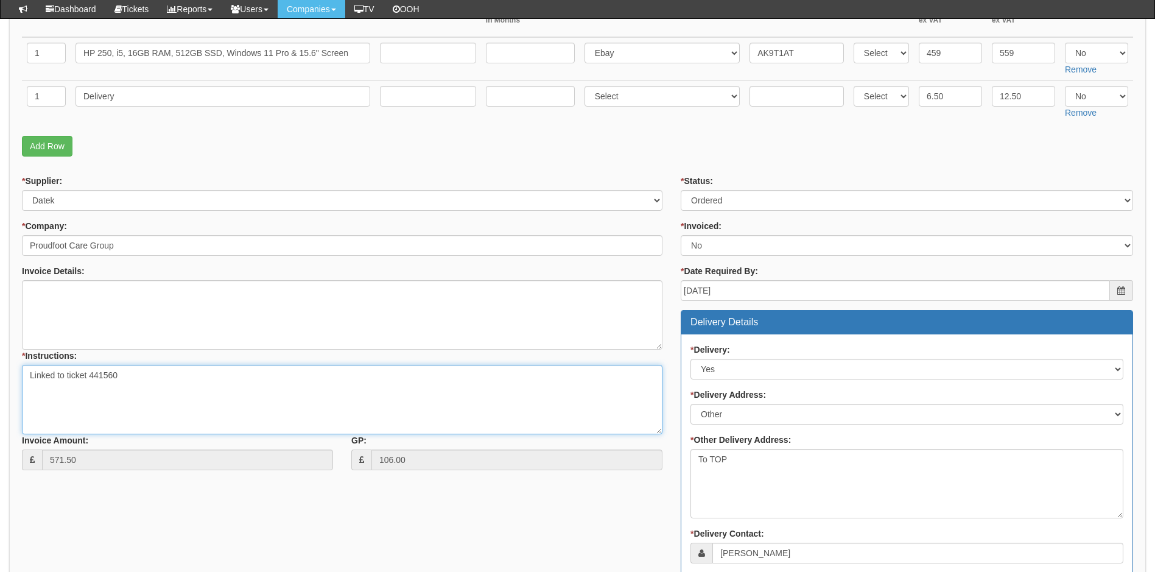
drag, startPoint x: 90, startPoint y: 379, endPoint x: 123, endPoint y: 387, distance: 33.8
click at [123, 387] on textarea "Linked to ticket 441560" at bounding box center [342, 399] width 641 height 69
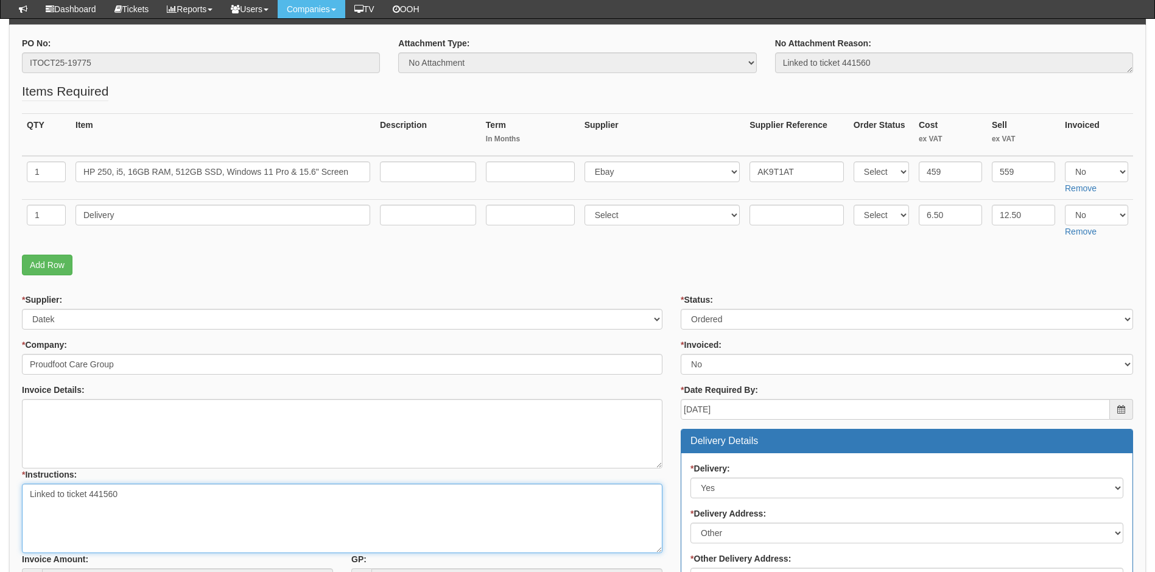
scroll to position [122, 0]
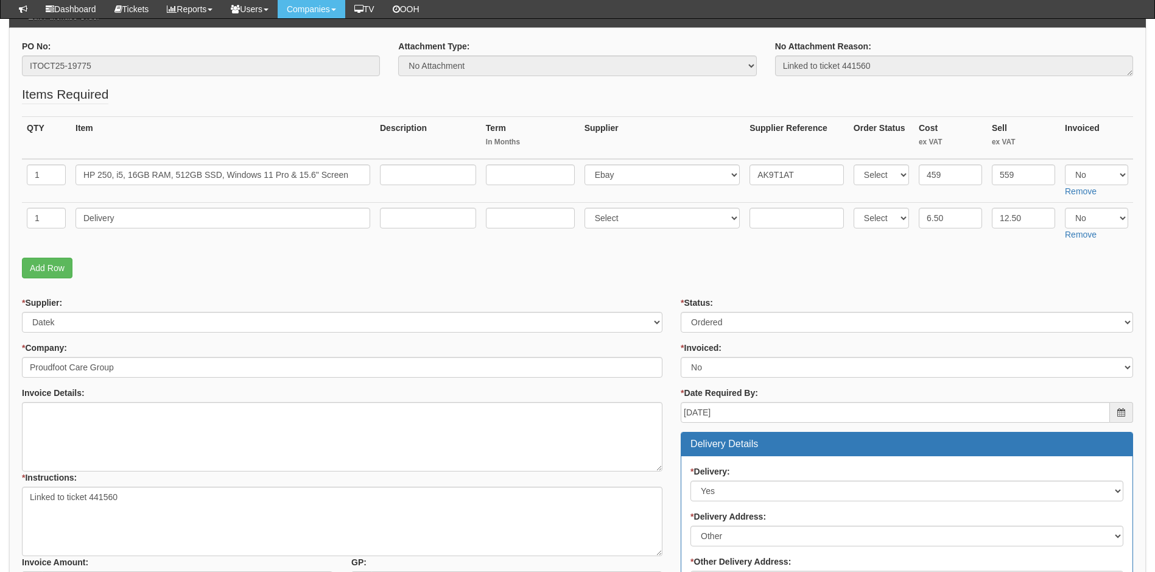
click at [370, 278] on p "Add Row" at bounding box center [578, 268] width 1112 height 21
drag, startPoint x: 362, startPoint y: 175, endPoint x: 54, endPoint y: 175, distance: 308.2
click at [54, 175] on tr "1 HP 250, i5, 16GB RAM, 512GB SSD, Windows 11 Pro & 15.6" Screen Select 123 REG…" at bounding box center [578, 181] width 1112 height 44
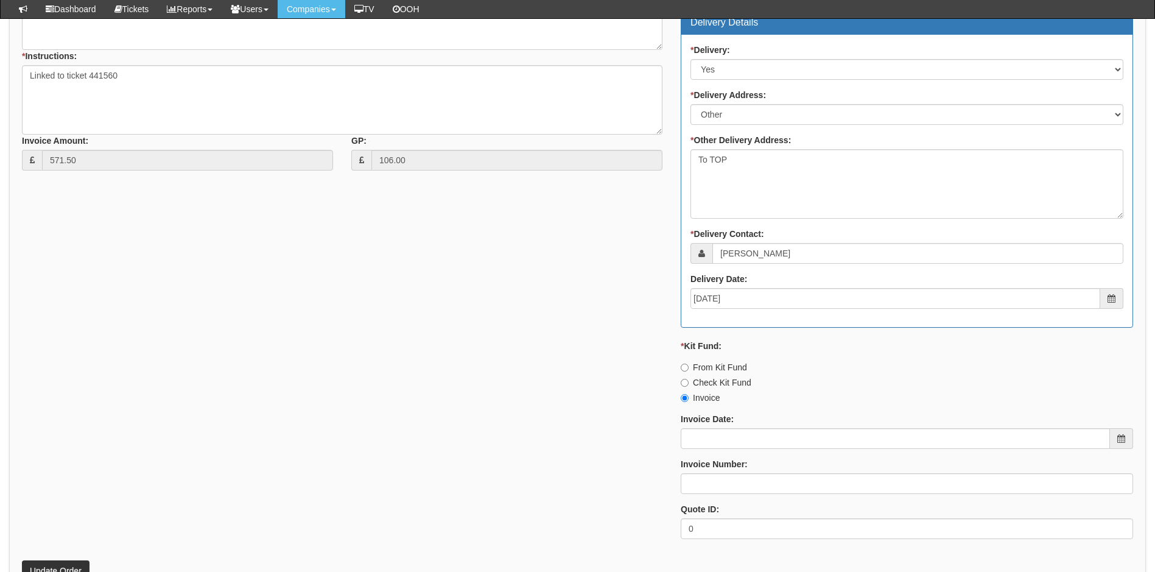
scroll to position [651, 0]
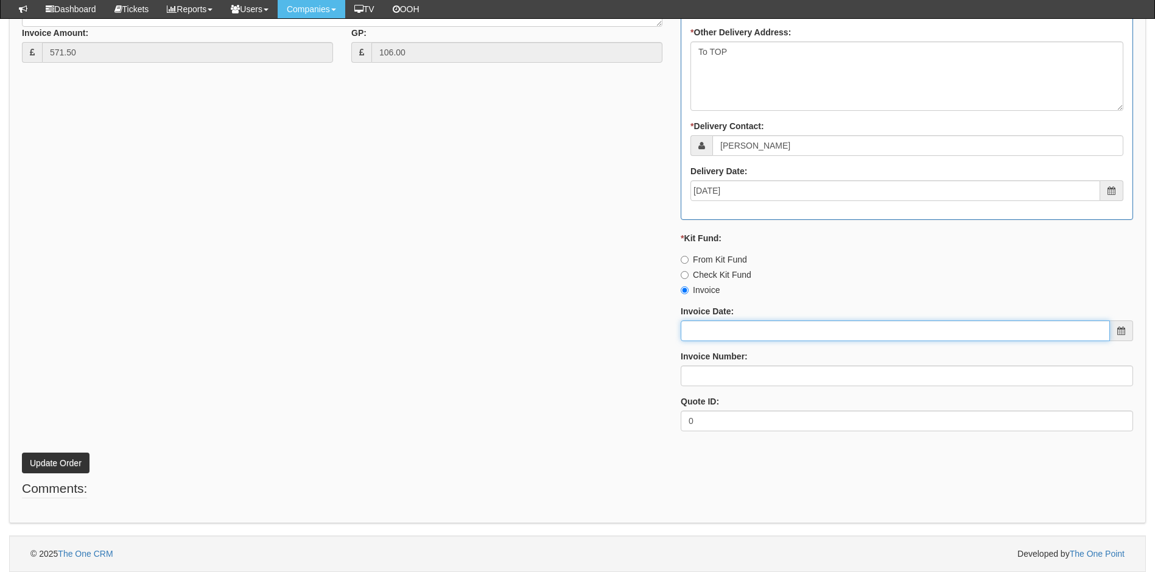
click at [767, 328] on input "Invoice Date:" at bounding box center [895, 330] width 429 height 21
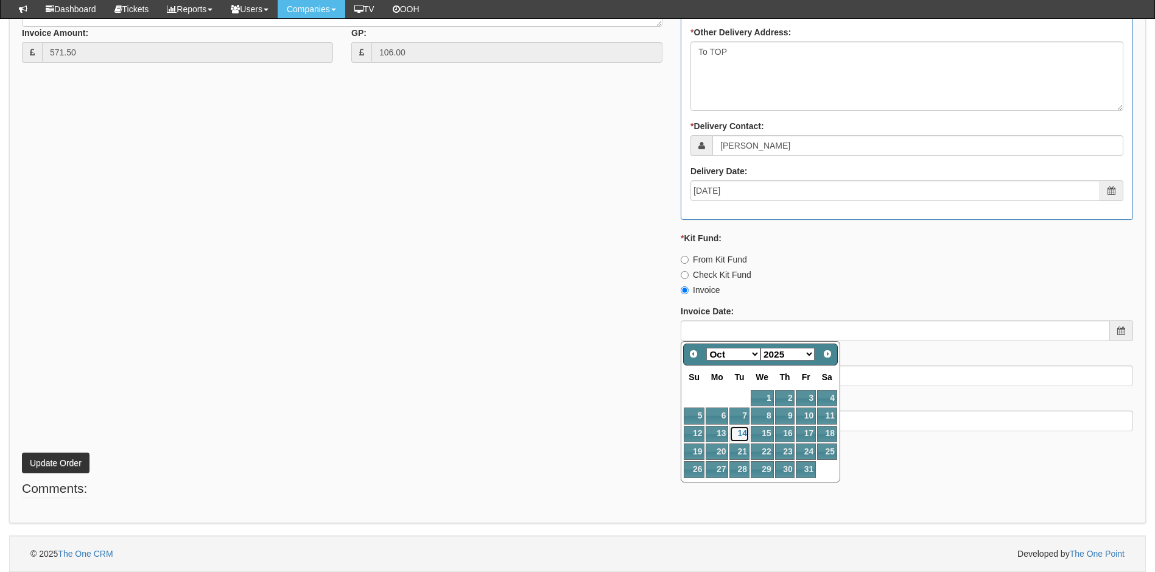
click at [738, 433] on link "14" at bounding box center [739, 434] width 19 height 16
type input "2025-10-14"
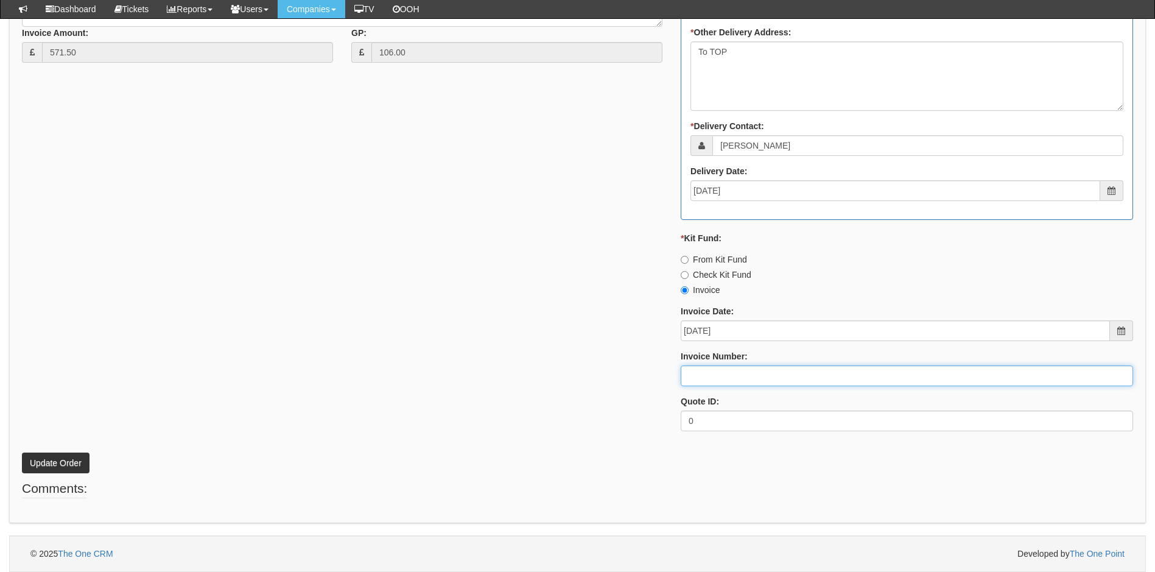
click at [737, 383] on input "Invoice Number:" at bounding box center [907, 375] width 453 height 21
type input "207782"
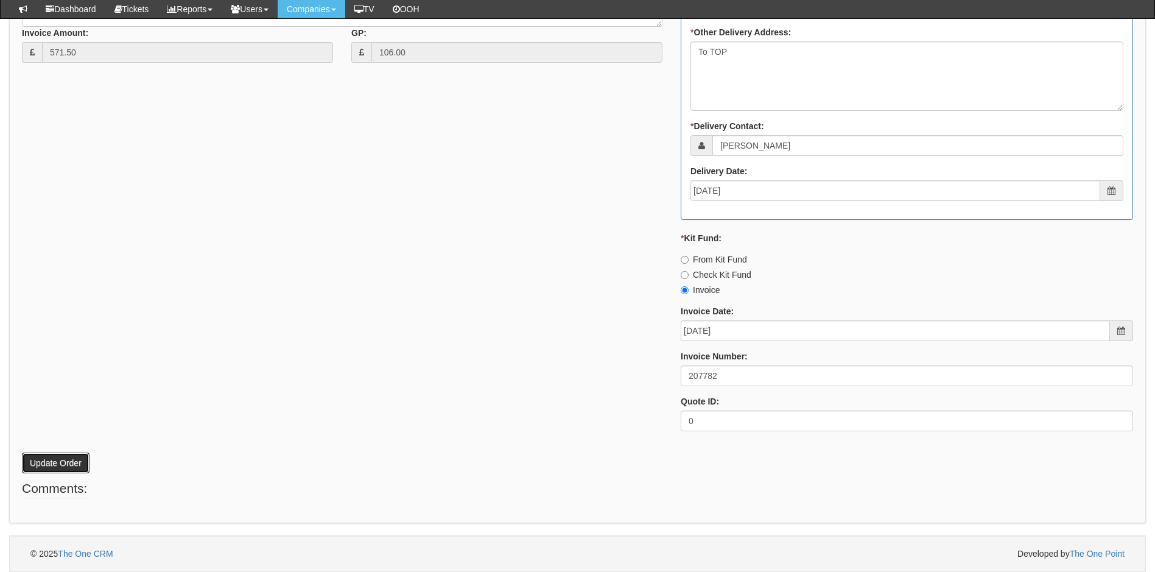
click at [80, 464] on button "Update Order" at bounding box center [56, 463] width 68 height 21
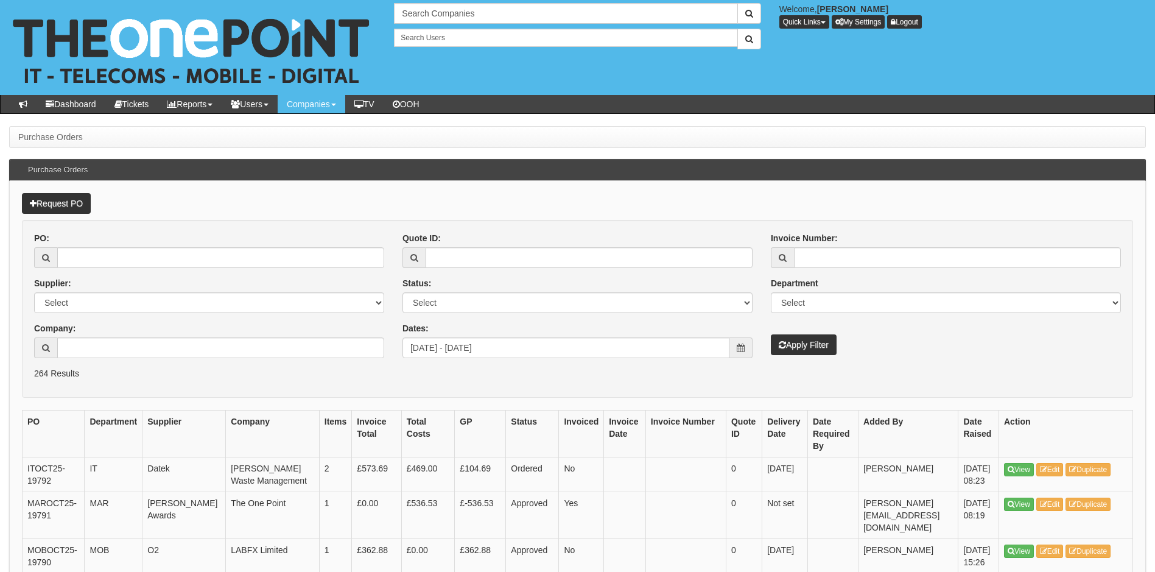
scroll to position [1026, 0]
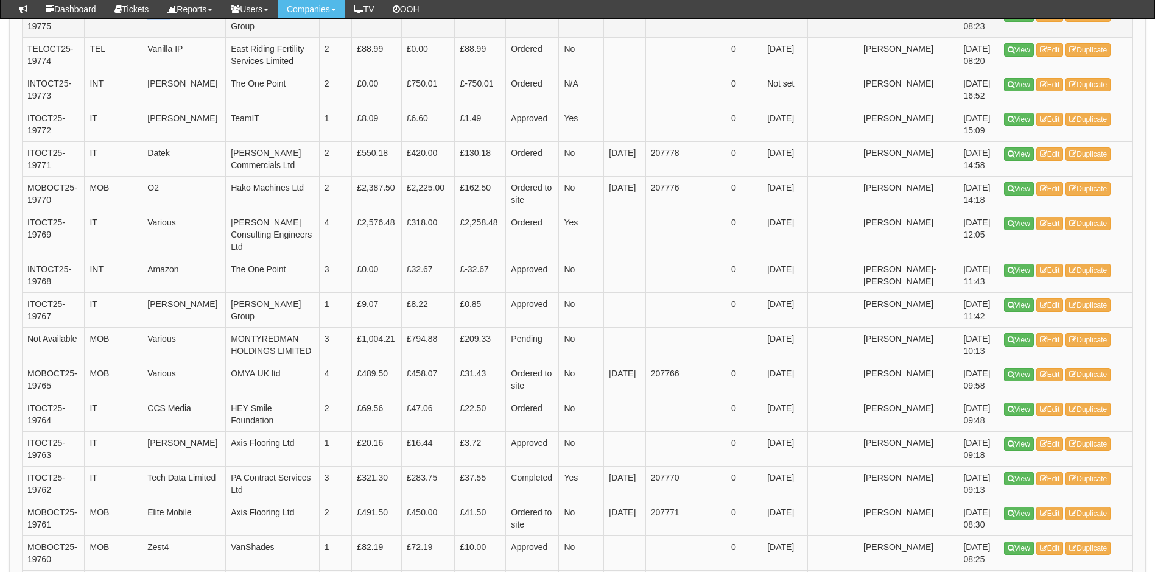
drag, startPoint x: 171, startPoint y: 206, endPoint x: 149, endPoint y: 203, distance: 22.7
click at [149, 38] on td "Datek" at bounding box center [184, 20] width 83 height 35
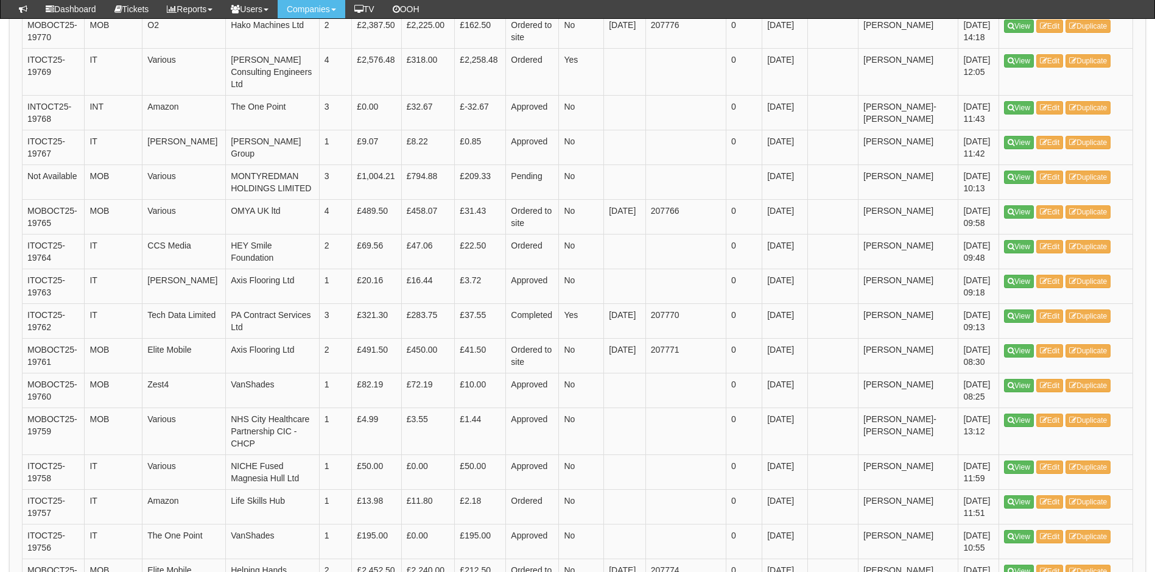
scroll to position [1208, 0]
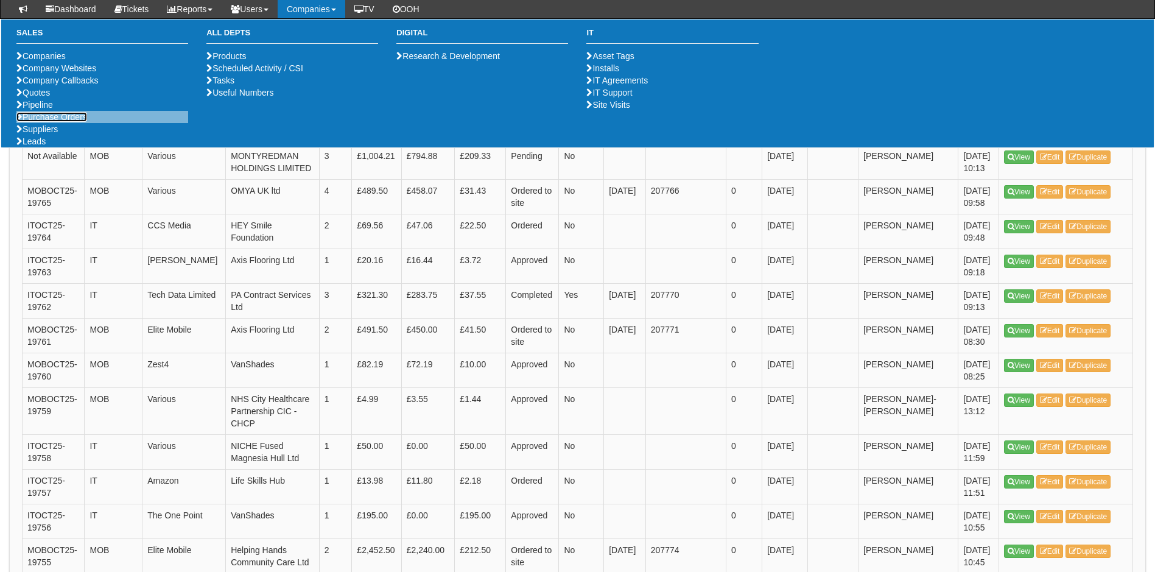
click at [60, 122] on link "Purchase Orders" at bounding box center [51, 117] width 71 height 10
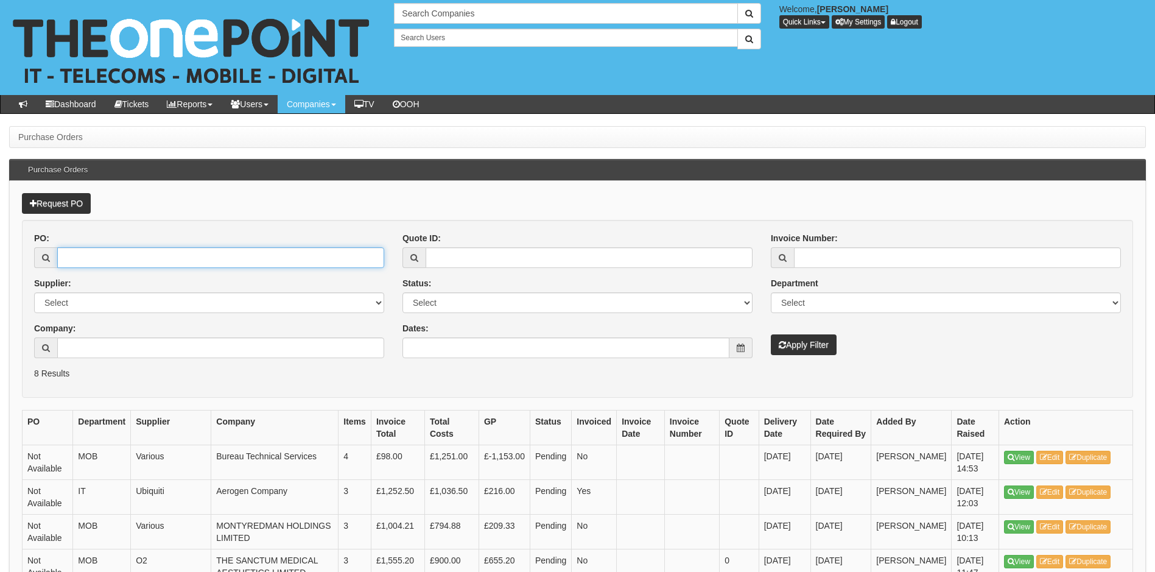
click at [96, 260] on input "PO:" at bounding box center [220, 257] width 327 height 21
type input "19783"
click at [771, 334] on button "Apply Filter" at bounding box center [804, 344] width 66 height 21
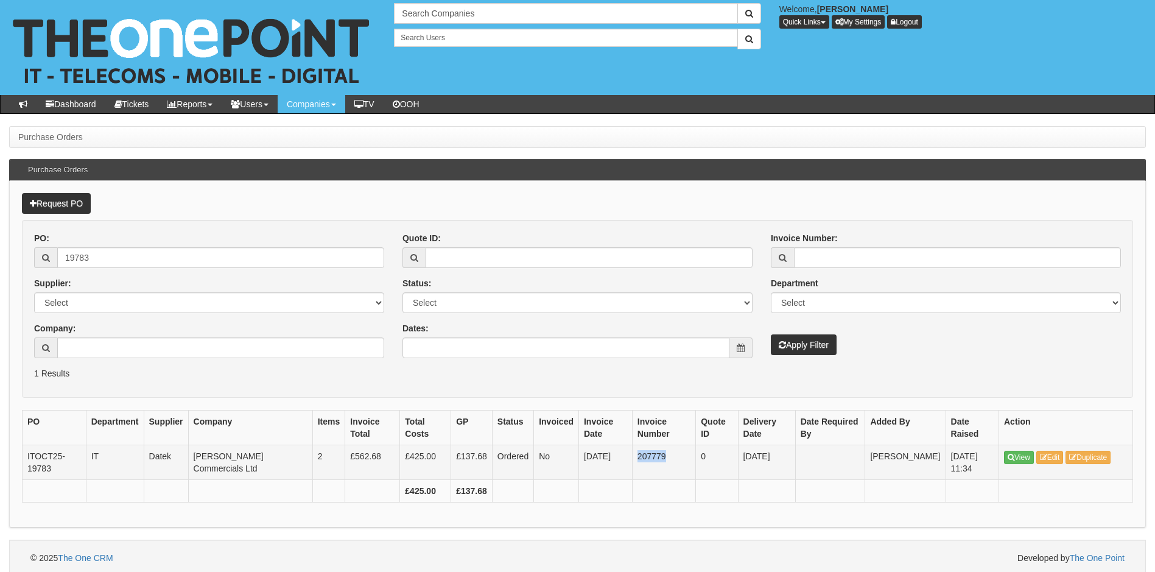
drag, startPoint x: 628, startPoint y: 456, endPoint x: 666, endPoint y: 459, distance: 38.4
click at [666, 459] on td "207779" at bounding box center [663, 462] width 63 height 35
copy td "207779"
click at [107, 257] on input "19783" at bounding box center [220, 257] width 327 height 21
type input "19771"
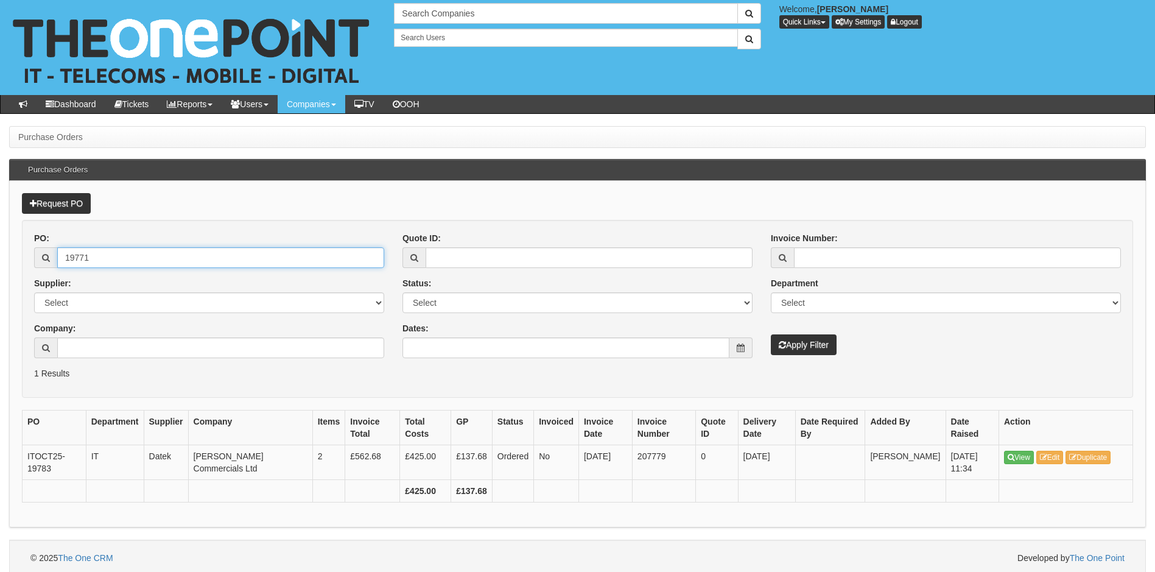
click at [771, 334] on button "Apply Filter" at bounding box center [804, 344] width 66 height 21
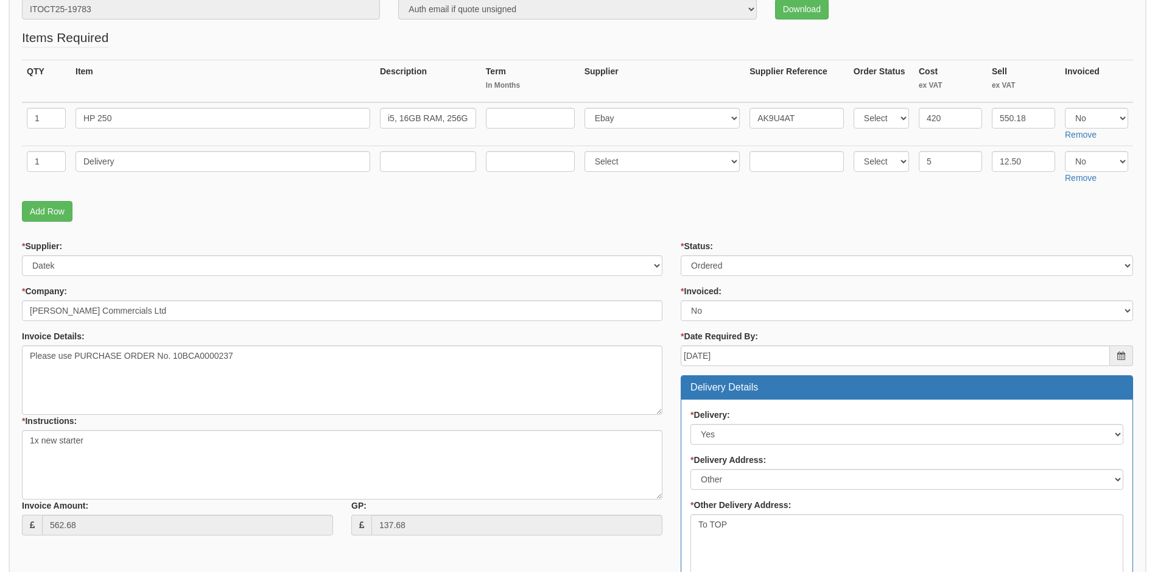
scroll to position [61, 0]
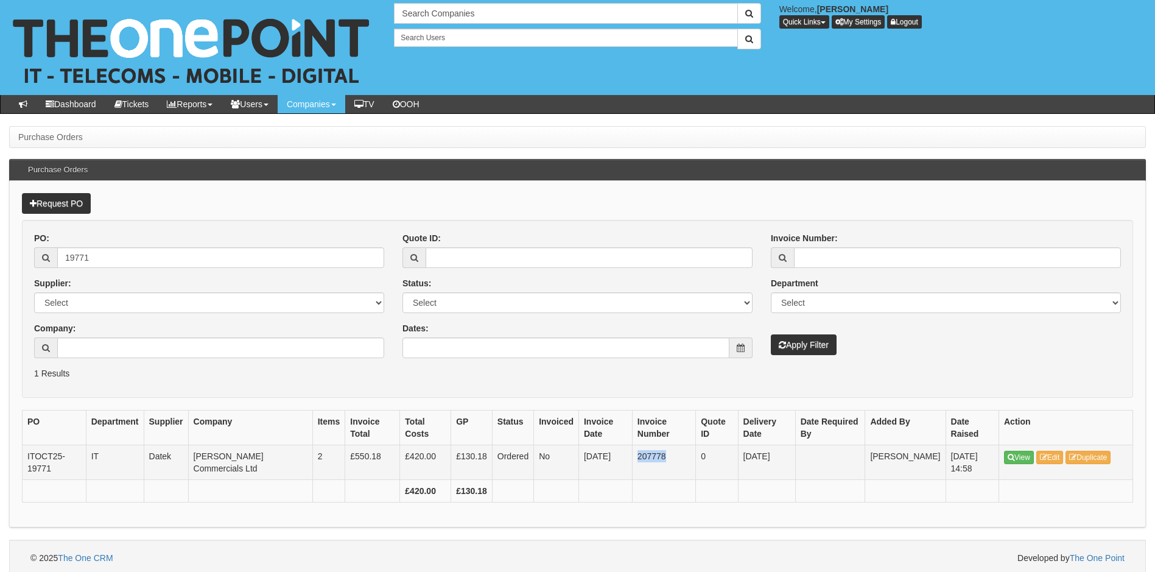
drag, startPoint x: 630, startPoint y: 457, endPoint x: 666, endPoint y: 457, distance: 36.5
click at [666, 457] on td "207778" at bounding box center [663, 462] width 63 height 35
copy td "207778"
click at [105, 253] on input "19771" at bounding box center [220, 257] width 327 height 21
type input "19780"
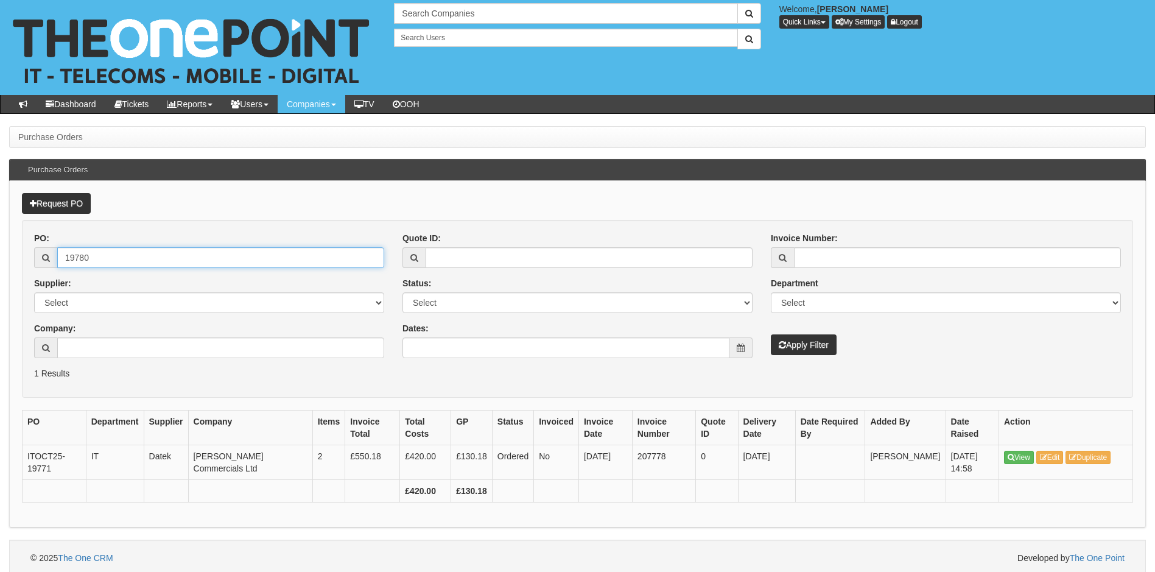
click at [771, 334] on button "Apply Filter" at bounding box center [804, 344] width 66 height 21
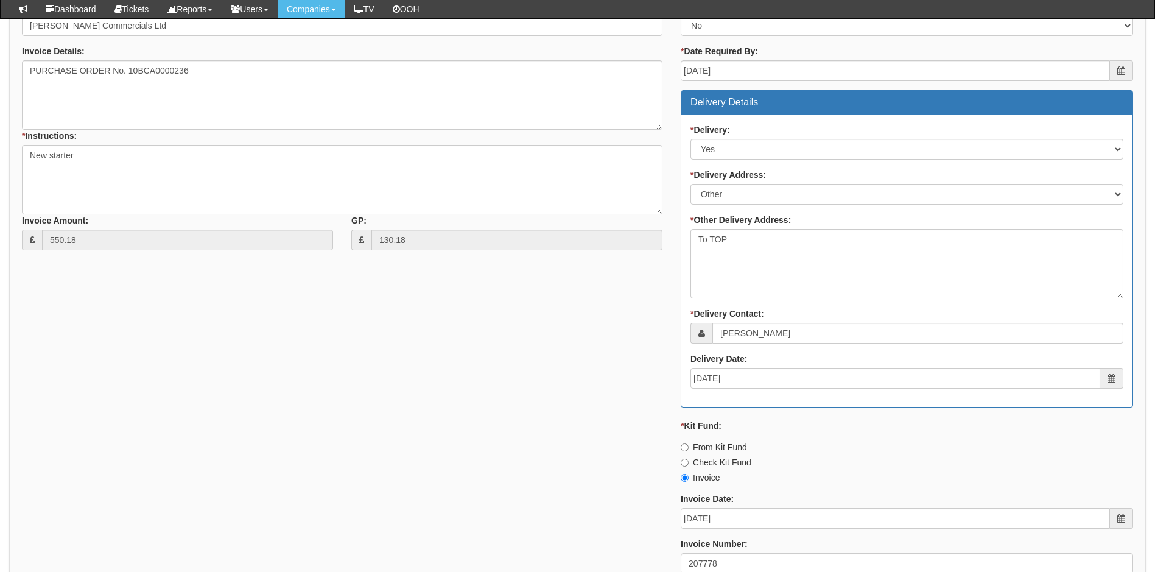
scroll to position [487, 0]
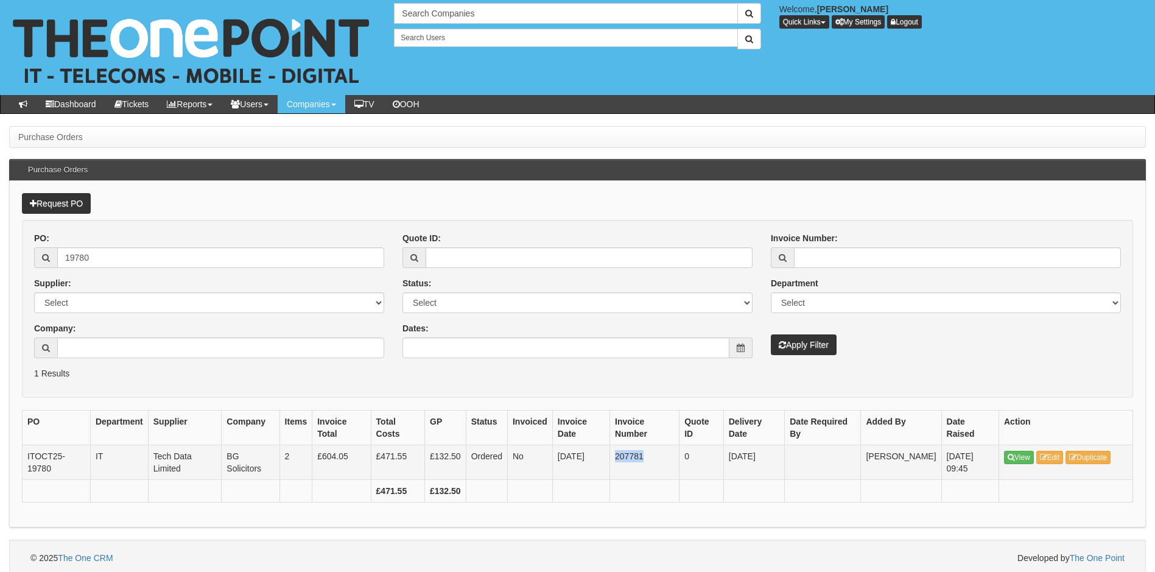
drag, startPoint x: 622, startPoint y: 457, endPoint x: 652, endPoint y: 456, distance: 29.9
click at [652, 456] on td "207781" at bounding box center [644, 462] width 69 height 35
drag, startPoint x: 135, startPoint y: 267, endPoint x: 31, endPoint y: 267, distance: 104.2
click at [31, 267] on div "PO: 19780 Supplier: Select 123 REG.co.uk 1Password 3 4Gon AA Jones Electric Ltd…" at bounding box center [209, 299] width 368 height 135
click at [593, 339] on input "Dates:" at bounding box center [566, 347] width 327 height 21
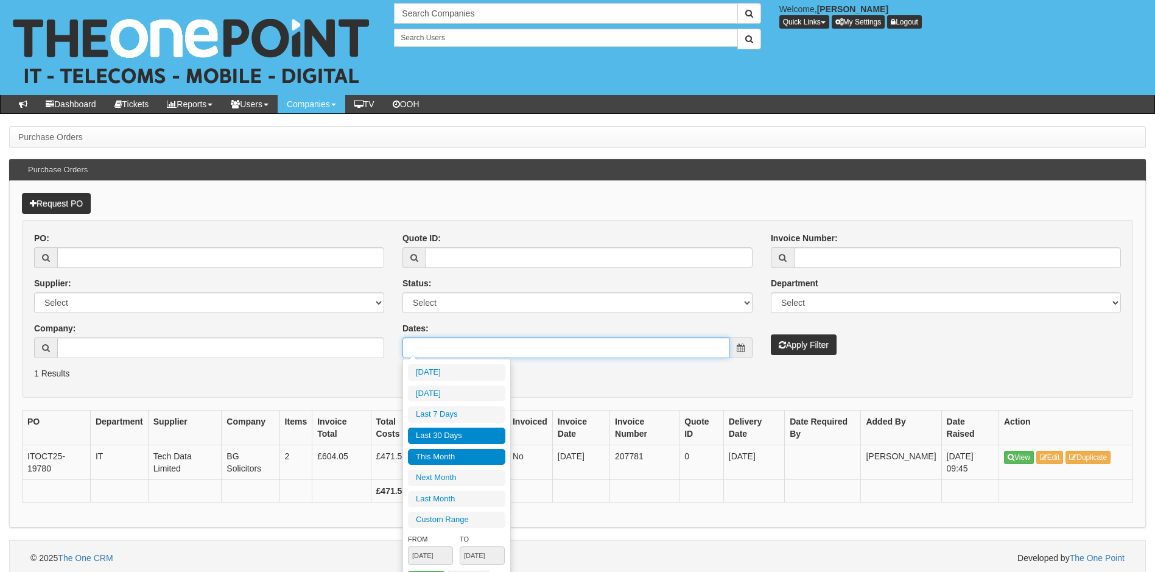
type input "2025-10-01"
type input "2025-10-31"
type input "[DATE]"
click at [470, 434] on li "Last 30 Days" at bounding box center [456, 436] width 97 height 16
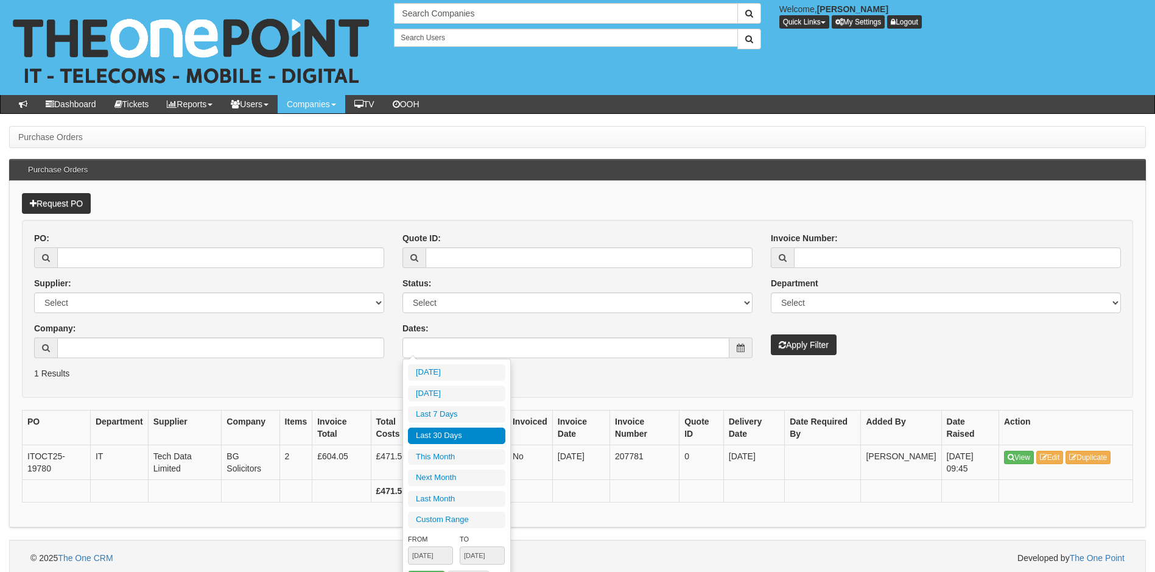
type input "[DATE] - [DATE]"
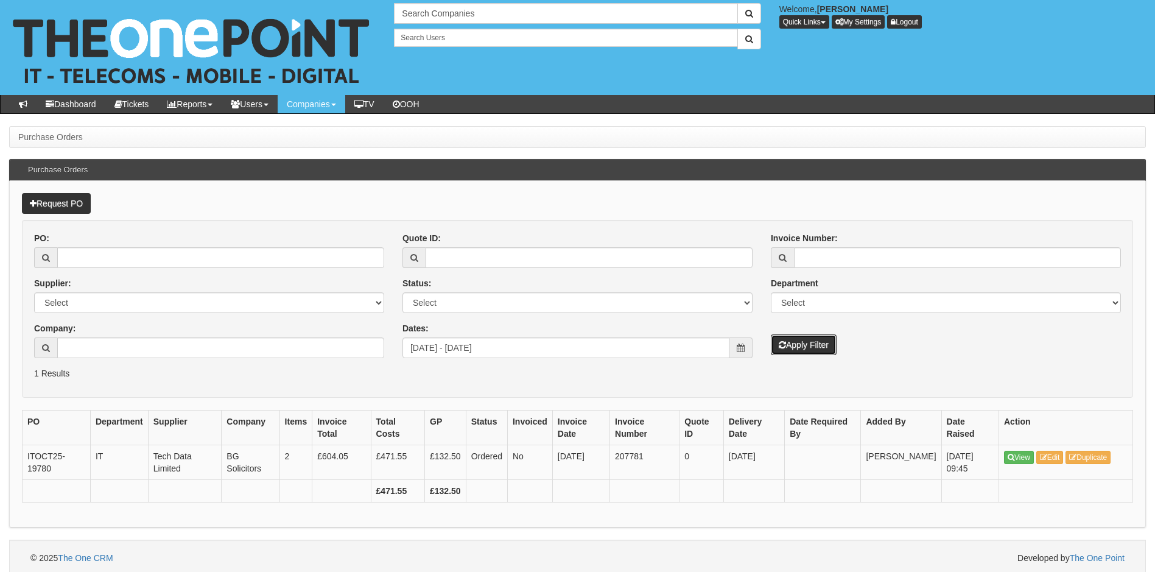
click at [808, 347] on button "Apply Filter" at bounding box center [804, 344] width 66 height 21
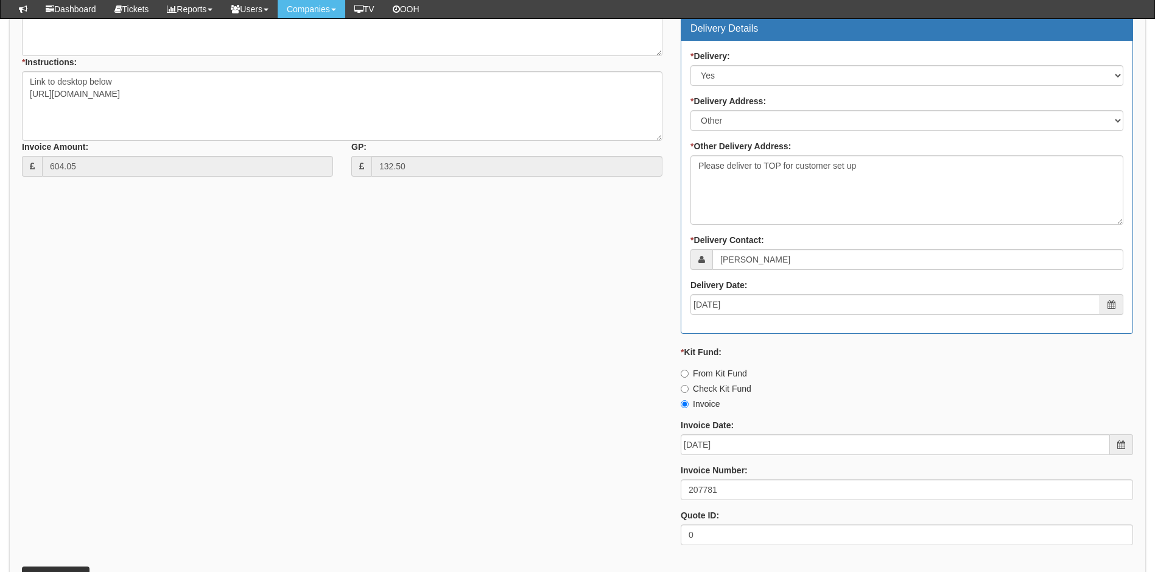
scroll to position [609, 0]
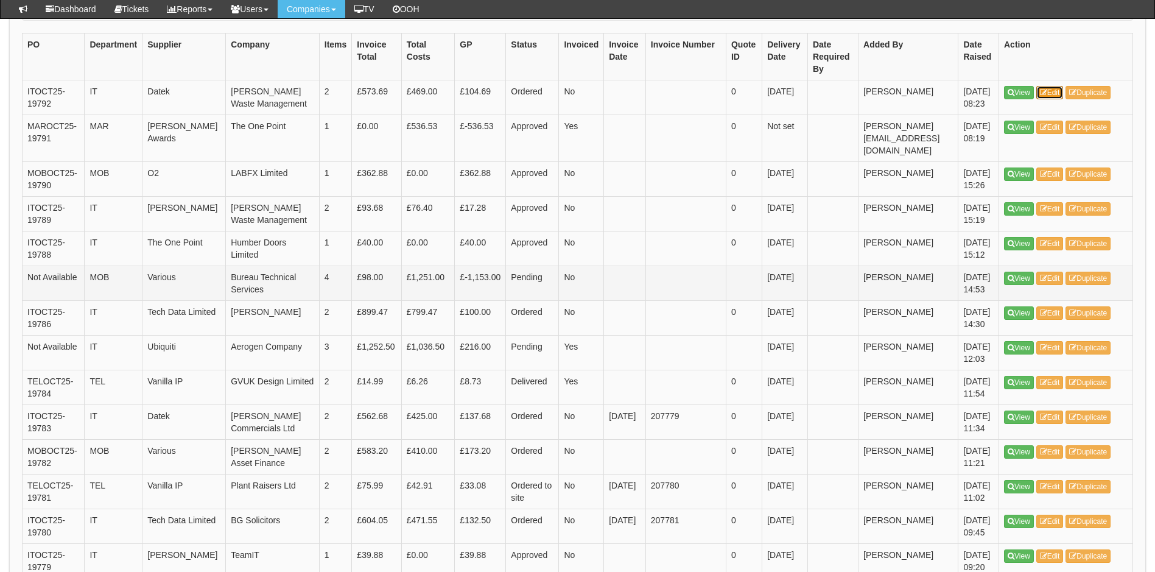
scroll to position [365, 0]
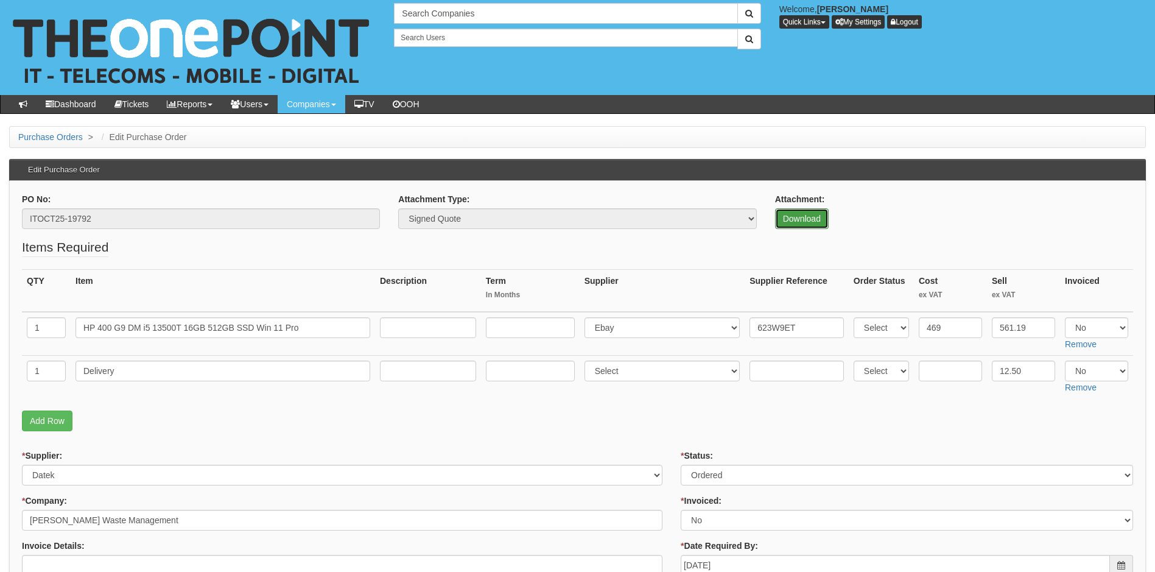
click at [810, 222] on link "Download" at bounding box center [802, 218] width 54 height 21
